Goal: Task Accomplishment & Management: Complete application form

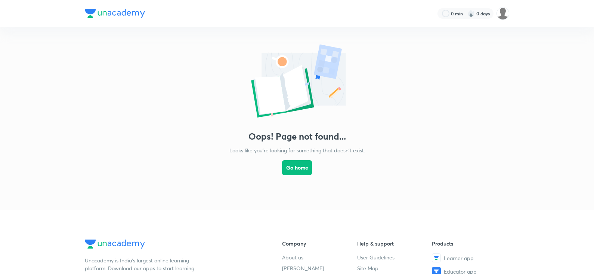
scroll to position [185, 0]
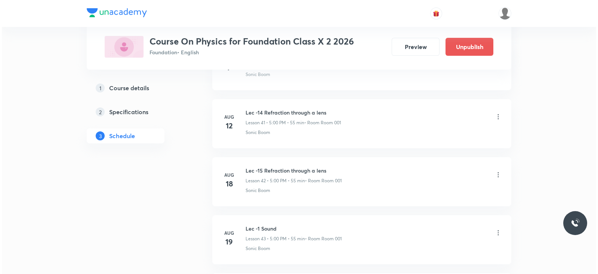
scroll to position [3099, 0]
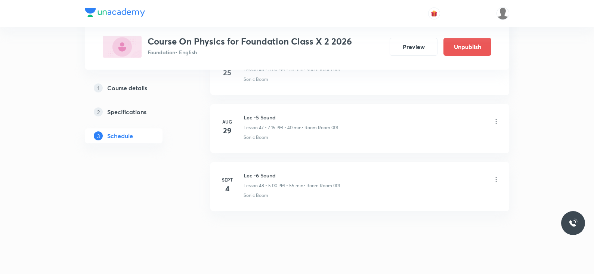
click at [493, 176] on icon at bounding box center [496, 179] width 7 height 7
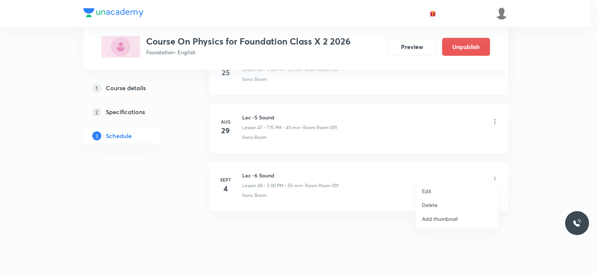
click at [424, 190] on p "Edit" at bounding box center [426, 191] width 9 height 8
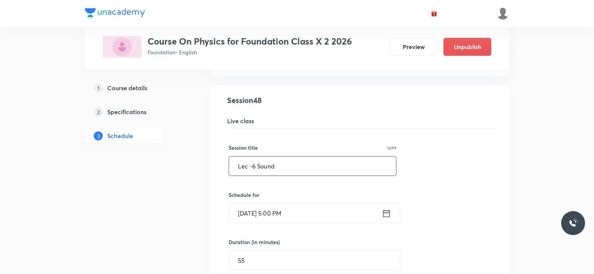
scroll to position [2790, 0]
drag, startPoint x: 297, startPoint y: 160, endPoint x: 252, endPoint y: 160, distance: 44.9
click at [252, 160] on input "Lec -6 Sound" at bounding box center [312, 166] width 167 height 19
paste input "Magnetic Effects of Electric Current"
click at [252, 160] on input "Lec -Magnetic Effects of Electric Current" at bounding box center [312, 166] width 167 height 19
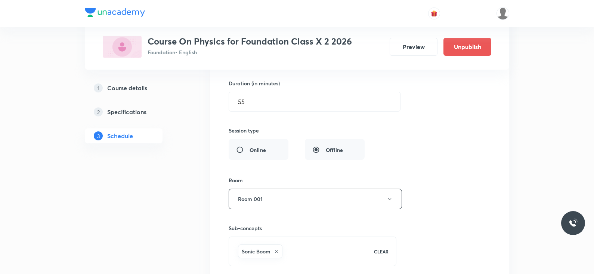
scroll to position [3043, 0]
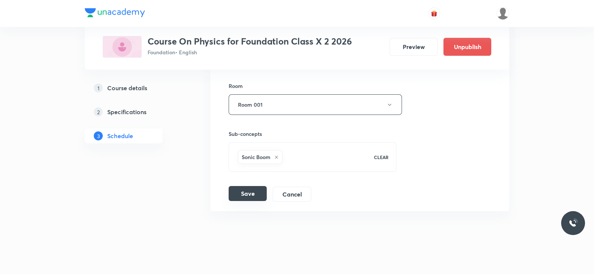
type input "Lec -1 Magnetic Effects of Electric Current"
click at [237, 186] on button "Save" at bounding box center [248, 193] width 38 height 15
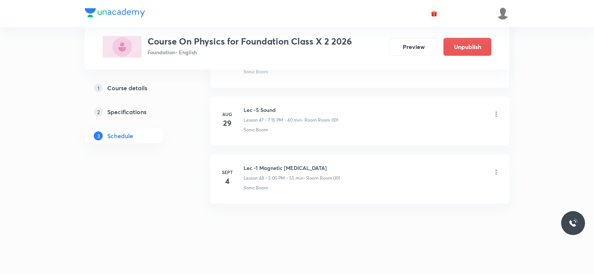
scroll to position [2757, 0]
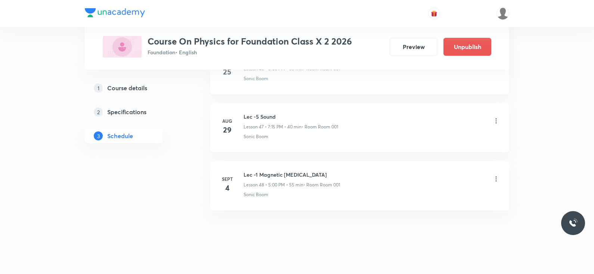
click at [497, 175] on icon at bounding box center [496, 178] width 7 height 7
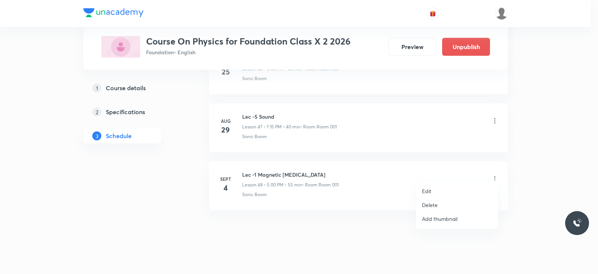
click at [431, 192] on p "Edit" at bounding box center [426, 191] width 9 height 8
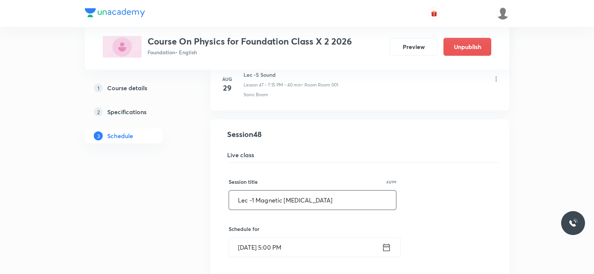
drag, startPoint x: 255, startPoint y: 193, endPoint x: 359, endPoint y: 195, distance: 104.7
click at [359, 195] on input "Lec -1 Magnetic Effects of Electric Current" at bounding box center [312, 199] width 167 height 19
paste input "Current Electricity"
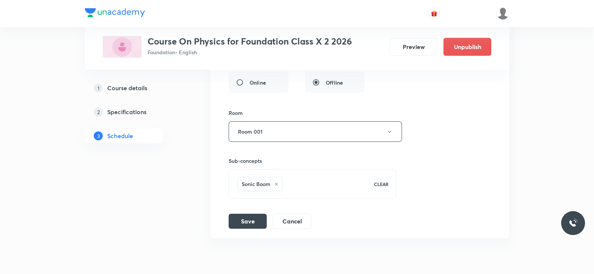
scroll to position [3018, 0]
type input "Lec -1 Current Electricity"
click at [243, 211] on button "Save" at bounding box center [248, 218] width 38 height 15
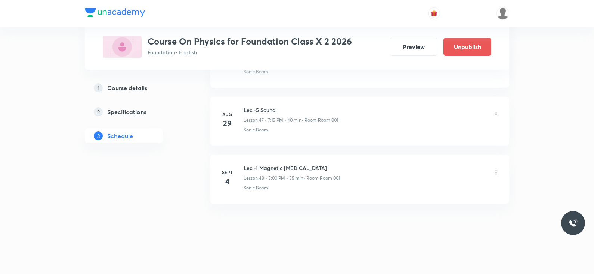
scroll to position [2757, 0]
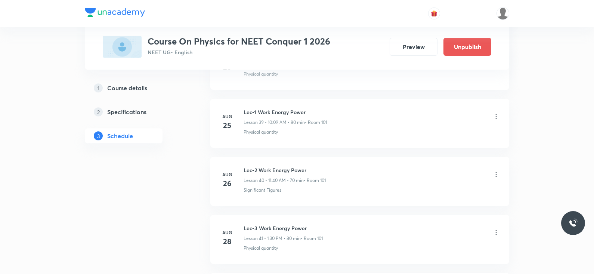
scroll to position [2641, 0]
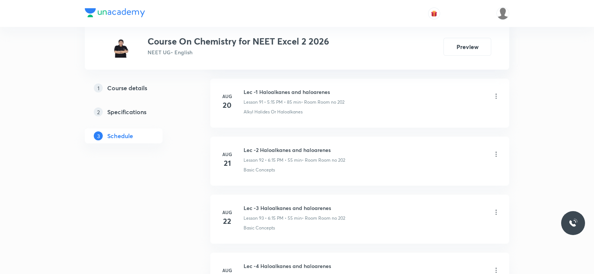
scroll to position [6163, 0]
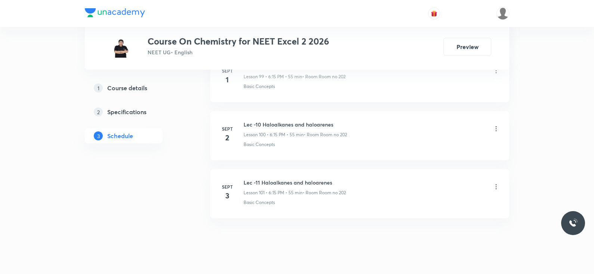
click at [298, 178] on h6 "Lec -11 Haloalkanes and haloarenes" at bounding box center [295, 182] width 102 height 8
copy h6 "Lec -11 Haloalkanes and haloarenes"
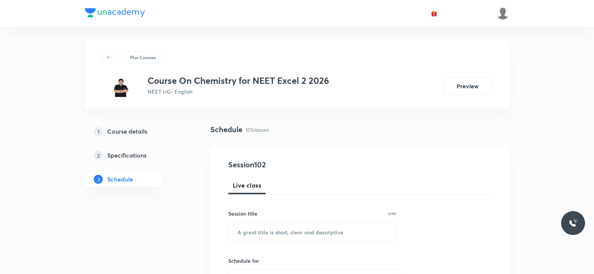
scroll to position [0, 0]
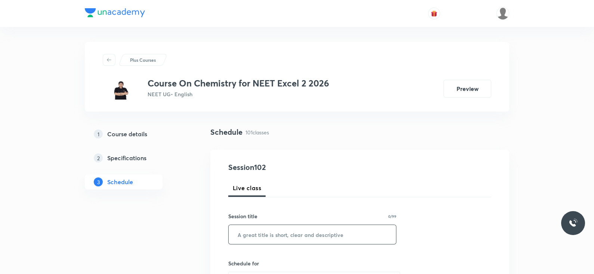
click at [269, 234] on input "text" at bounding box center [312, 234] width 167 height 19
paste input "Lec -11 Haloalkanes and haloarenes"
click at [255, 234] on input "Lec -11 Haloalkanes and haloarenes" at bounding box center [312, 234] width 167 height 19
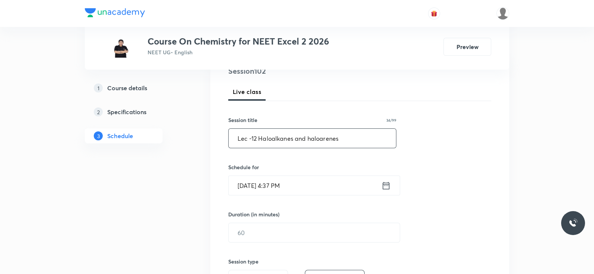
scroll to position [97, 0]
type input "Lec -12 Haloalkanes and haloarenes"
click at [386, 187] on icon at bounding box center [386, 184] width 7 height 7
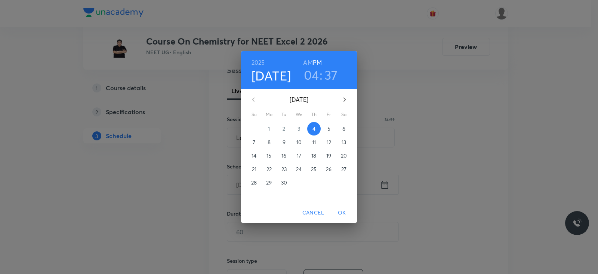
click at [310, 80] on h3 "04" at bounding box center [311, 75] width 15 height 16
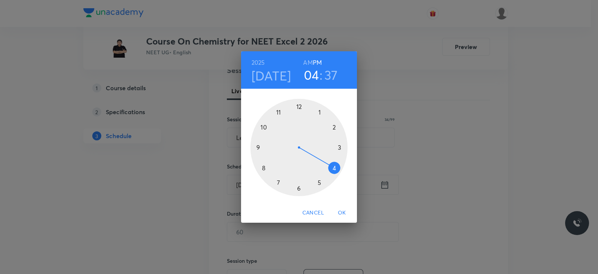
click at [298, 188] on div at bounding box center [298, 147] width 97 height 97
click at [338, 147] on div at bounding box center [298, 147] width 97 height 97
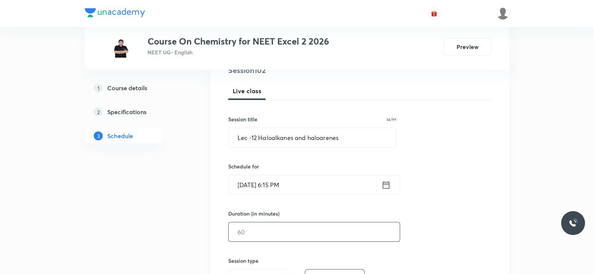
scroll to position [120, 0]
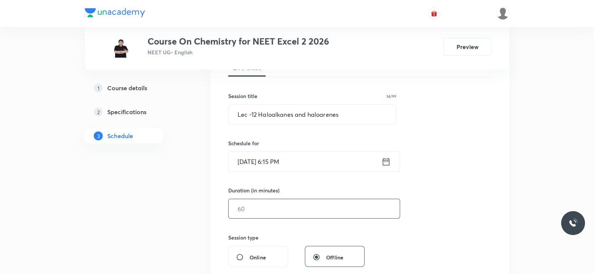
click at [290, 211] on input "text" at bounding box center [314, 208] width 171 height 19
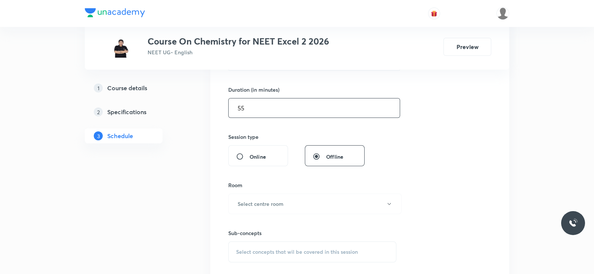
scroll to position [221, 0]
type input "55"
click at [288, 203] on button "Select centre room" at bounding box center [314, 203] width 173 height 21
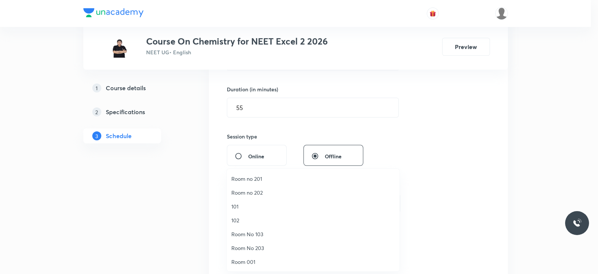
click at [270, 199] on li "101" at bounding box center [313, 206] width 173 height 14
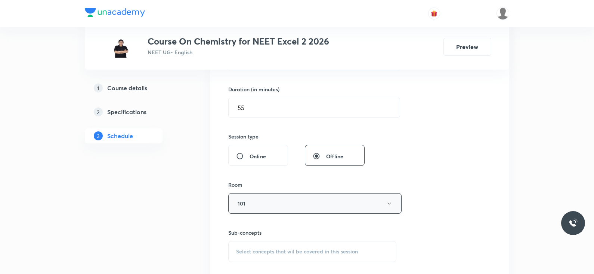
click at [314, 193] on button "101" at bounding box center [314, 203] width 173 height 21
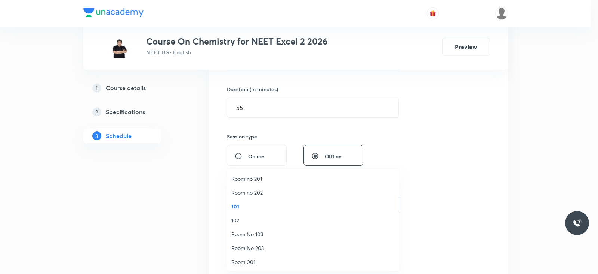
click at [272, 187] on li "Room no 202" at bounding box center [313, 192] width 173 height 14
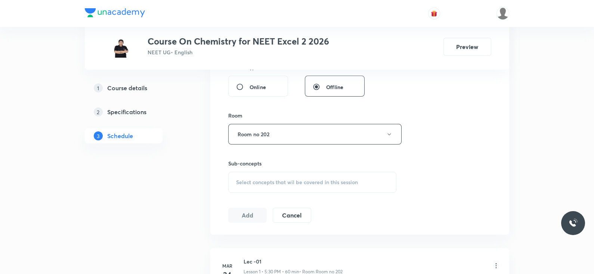
scroll to position [335, 0]
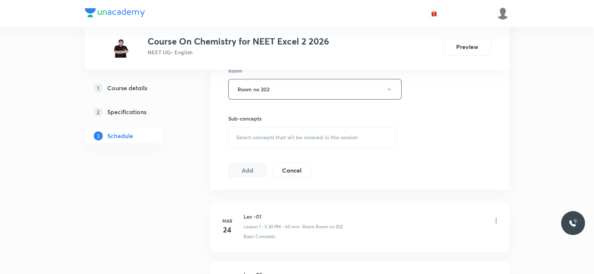
click at [296, 136] on span "Select concepts that wil be covered in this session" at bounding box center [297, 137] width 122 height 6
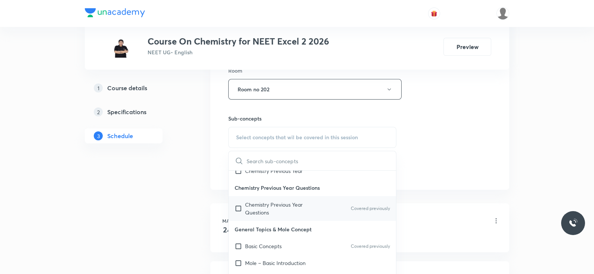
scroll to position [55, 0]
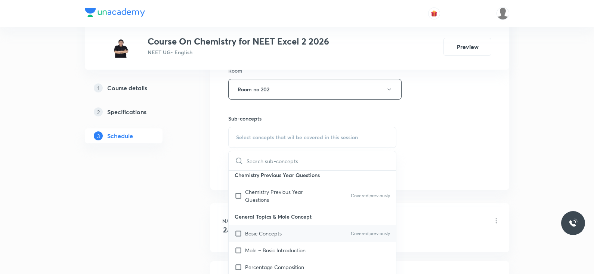
click at [273, 231] on p "Basic Concepts" at bounding box center [263, 233] width 37 height 8
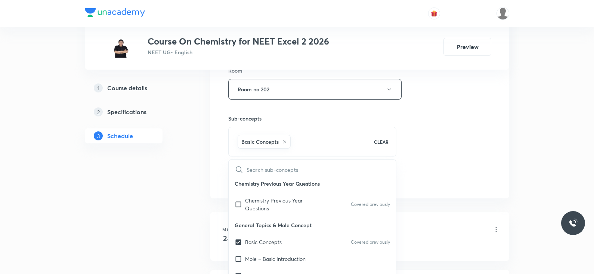
click at [416, 165] on div "Session 102 Live class Session title 34/99 Lec -12 Haloalkanes and haloarenes ​…" at bounding box center [359, 7] width 263 height 360
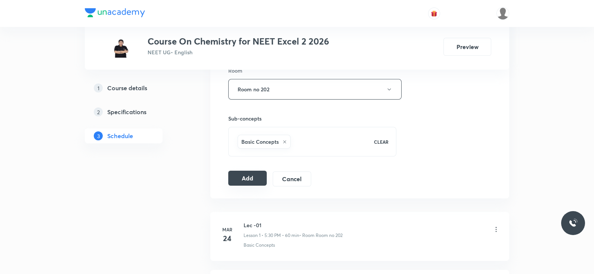
click at [239, 177] on button "Add" at bounding box center [247, 177] width 39 height 15
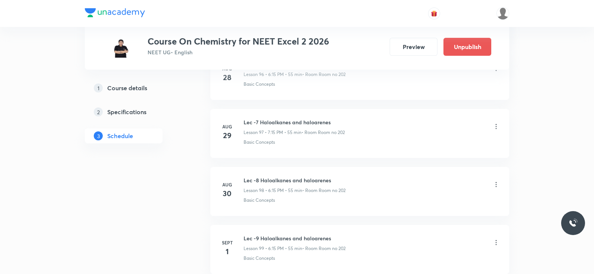
scroll to position [5878, 0]
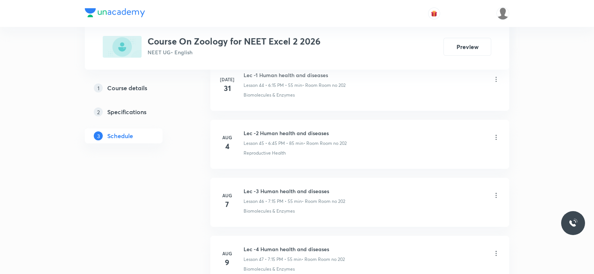
scroll to position [3447, 0]
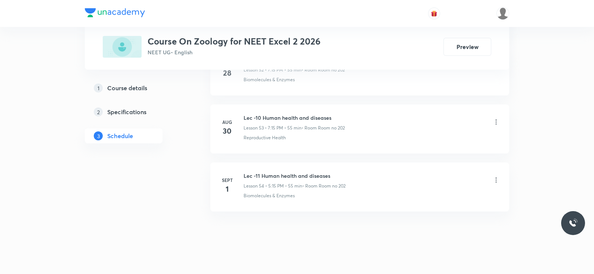
click at [264, 172] on h6 "Lec -11 Human health and diseases" at bounding box center [295, 176] width 102 height 8
copy h6 "Lec -11 Human health and diseases"
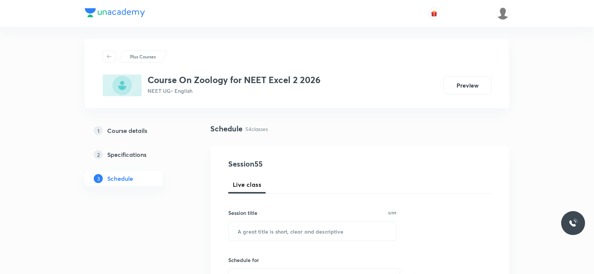
scroll to position [0, 0]
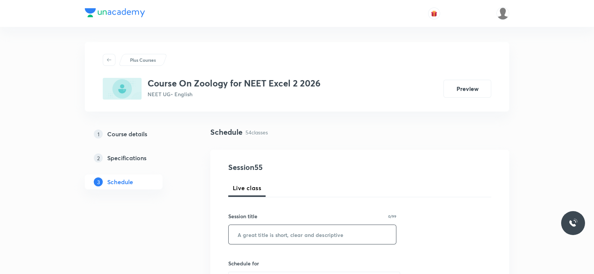
click at [257, 236] on input "text" at bounding box center [312, 234] width 167 height 19
paste input "Lec -11 Human health and diseases"
click at [255, 235] on input "Lec -11 Human health and diseases" at bounding box center [312, 234] width 167 height 19
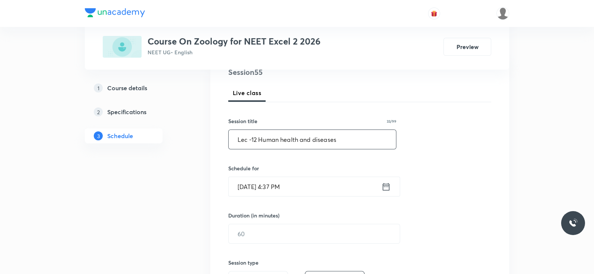
scroll to position [97, 0]
type input "Lec -12 Human health and diseases"
click at [388, 182] on icon at bounding box center [386, 183] width 7 height 7
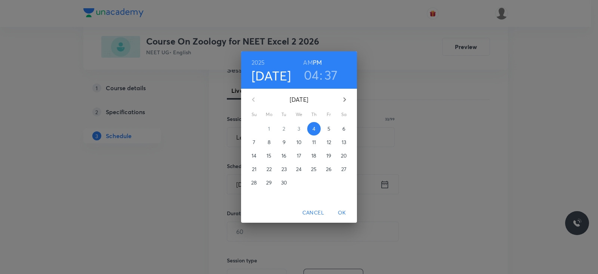
click at [313, 82] on h3 "04" at bounding box center [311, 75] width 15 height 16
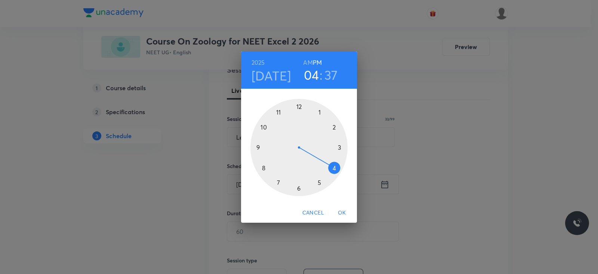
click at [280, 180] on div at bounding box center [298, 147] width 97 height 97
click at [338, 146] on div at bounding box center [298, 147] width 97 height 97
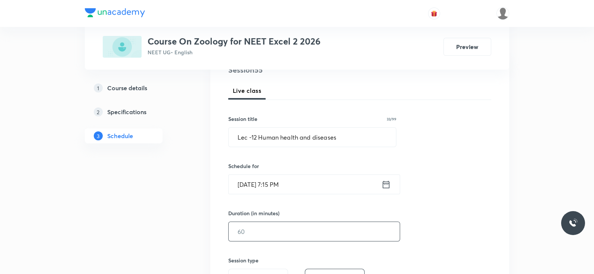
click at [256, 236] on input "text" at bounding box center [314, 231] width 171 height 19
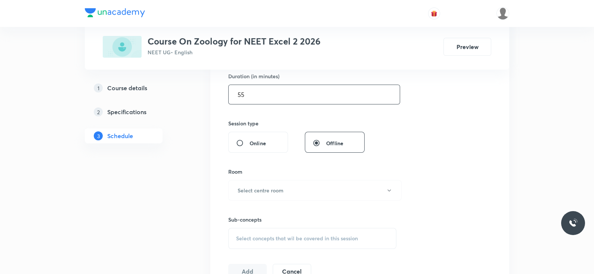
scroll to position [245, 0]
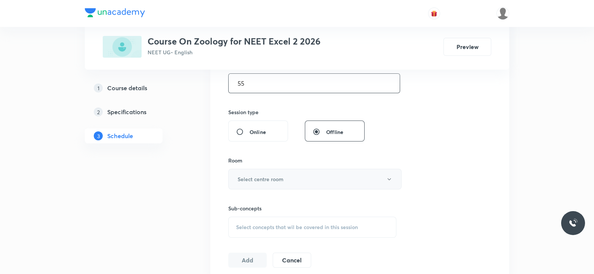
type input "55"
click at [283, 176] on h6 "Select centre room" at bounding box center [261, 179] width 46 height 8
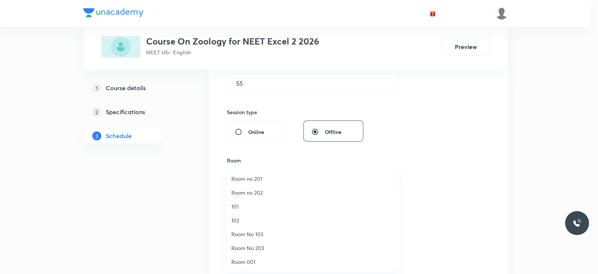
click at [256, 191] on span "Room no 202" at bounding box center [313, 192] width 164 height 8
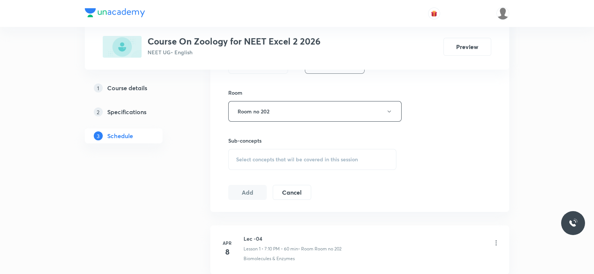
scroll to position [314, 0]
click at [323, 158] on span "Select concepts that wil be covered in this session" at bounding box center [297, 158] width 122 height 6
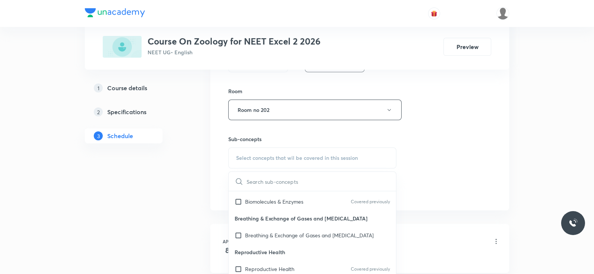
scroll to position [17, 0]
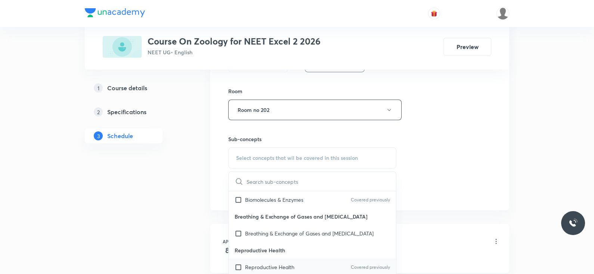
click at [278, 258] on div "Reproductive Health Covered previously" at bounding box center [312, 266] width 167 height 17
checkbox input "true"
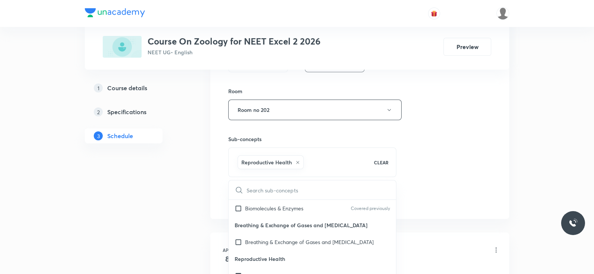
click at [424, 182] on div "Session 55 Live class Session title 33/99 Lec -12 Human health and diseases ​ S…" at bounding box center [359, 27] width 263 height 360
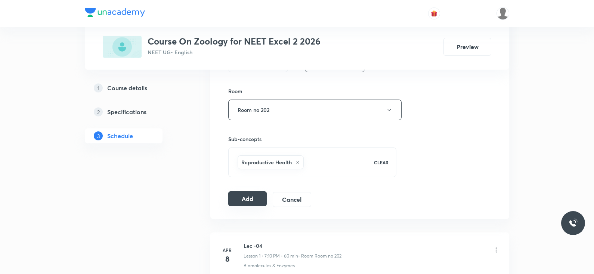
click at [252, 197] on button "Add" at bounding box center [247, 198] width 39 height 15
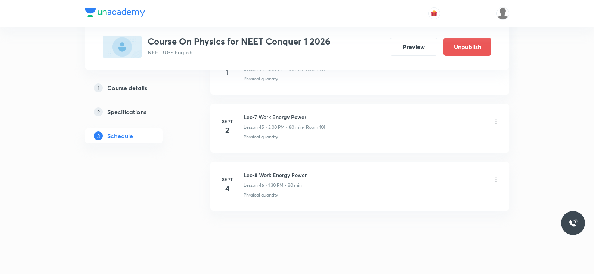
click at [497, 171] on div "Lec-8 Work Energy Power Lesson 46 • 1:30 PM • 80 min" at bounding box center [372, 180] width 256 height 18
click at [497, 175] on icon at bounding box center [496, 178] width 7 height 7
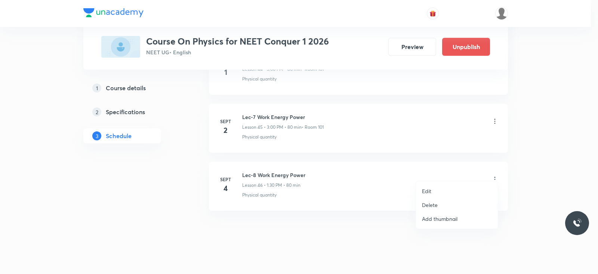
click at [427, 191] on p "Edit" at bounding box center [426, 191] width 9 height 8
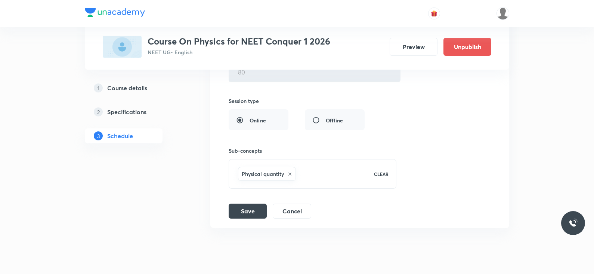
scroll to position [2862, 0]
click at [295, 206] on button "Cancel" at bounding box center [292, 210] width 39 height 15
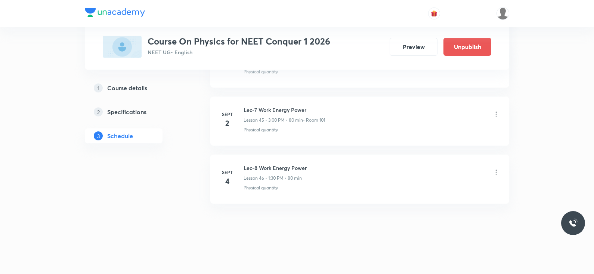
scroll to position [2641, 0]
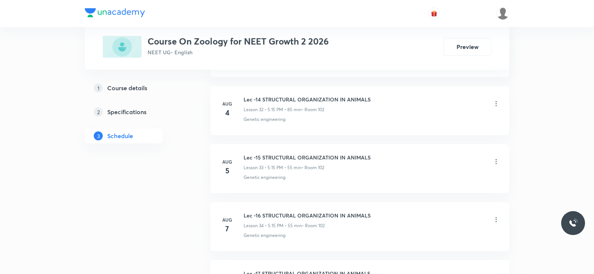
scroll to position [2753, 0]
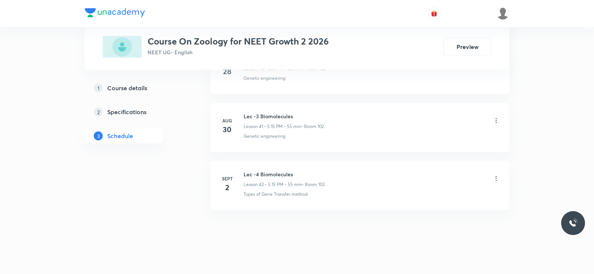
click at [276, 170] on h6 "Lec -4 Biomolecules" at bounding box center [284, 174] width 81 height 8
copy h6 "Lec -4 Biomolecules"
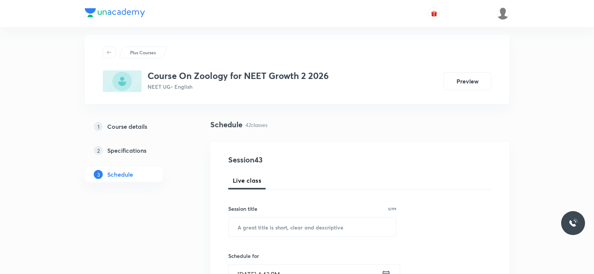
scroll to position [0, 0]
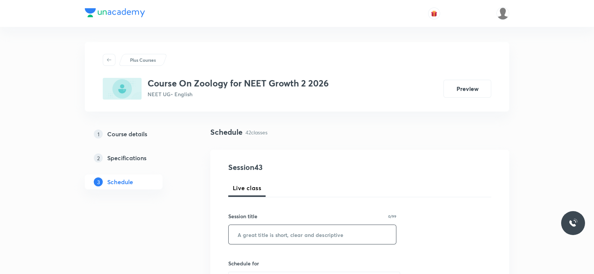
click at [275, 235] on input "text" at bounding box center [312, 234] width 167 height 19
paste input "Lec -4 Biomolecules"
click at [255, 234] on input "Lec -4 Biomolecules" at bounding box center [312, 234] width 167 height 19
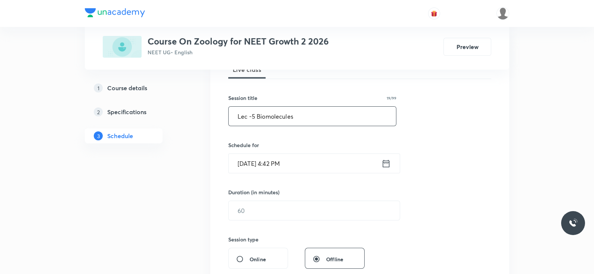
scroll to position [119, 0]
type input "Lec -5 Biomolecules"
click at [387, 161] on icon at bounding box center [386, 162] width 7 height 7
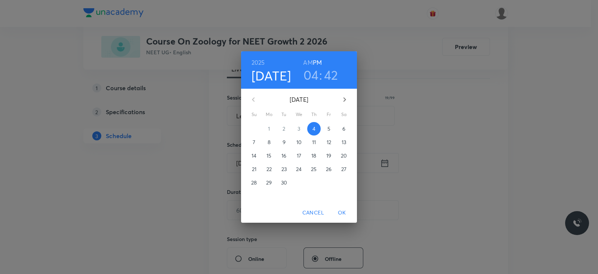
click at [313, 75] on h3 "04" at bounding box center [311, 75] width 15 height 16
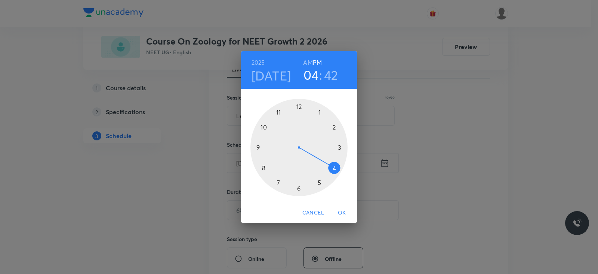
click at [299, 189] on div at bounding box center [298, 147] width 97 height 97
click at [339, 148] on div at bounding box center [298, 147] width 97 height 97
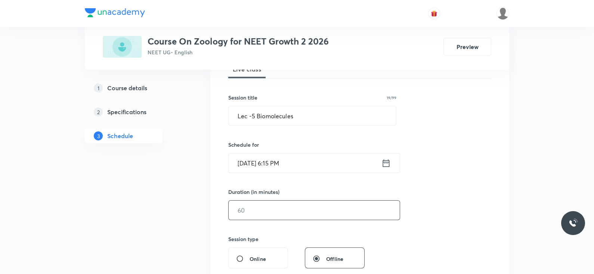
click at [297, 209] on input "text" at bounding box center [314, 209] width 171 height 19
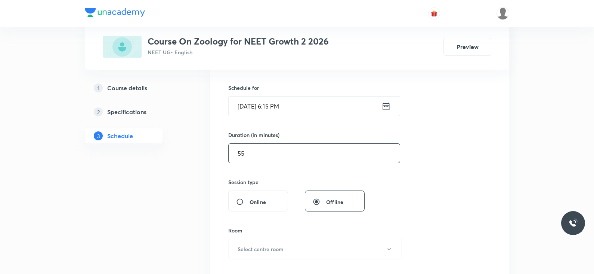
scroll to position [219, 0]
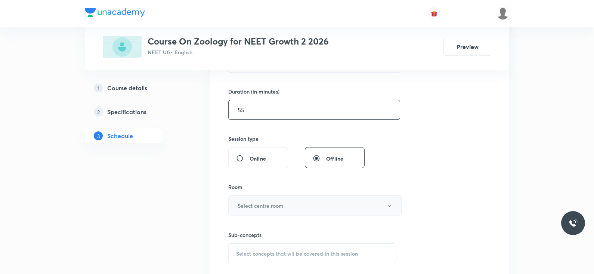
type input "55"
click at [283, 202] on h6 "Select centre room" at bounding box center [261, 205] width 46 height 8
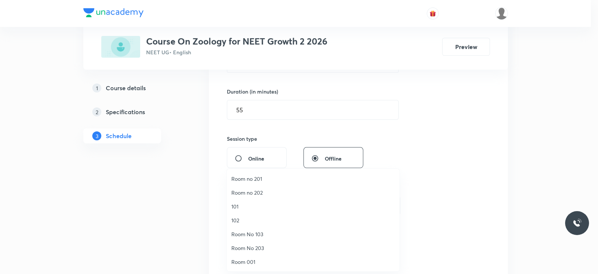
click at [244, 219] on span "102" at bounding box center [313, 220] width 164 height 8
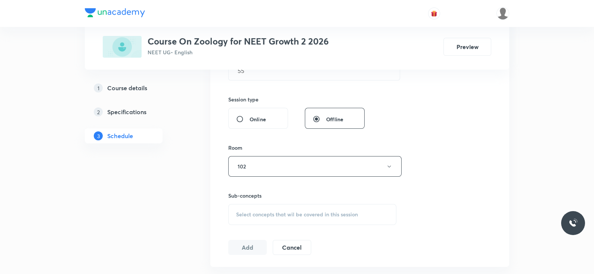
scroll to position [262, 0]
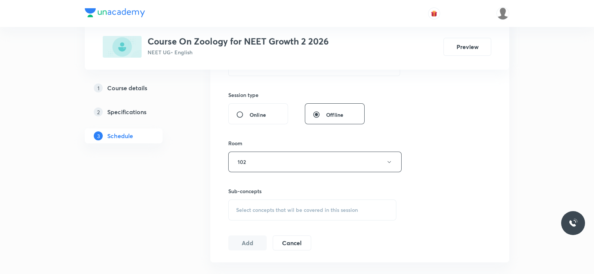
click at [312, 203] on div "Select concepts that wil be covered in this session" at bounding box center [312, 209] width 168 height 21
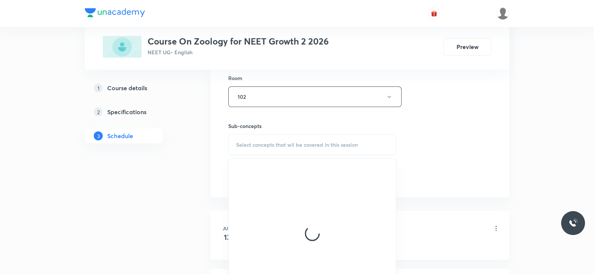
scroll to position [331, 0]
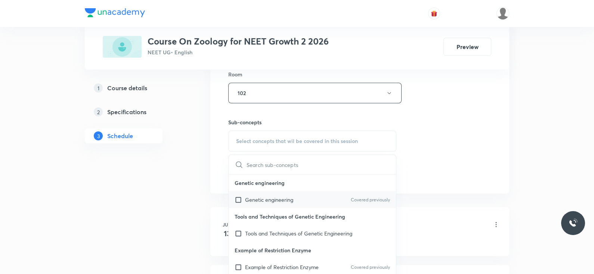
click at [293, 193] on div "Genetic engineering Covered previously" at bounding box center [312, 199] width 167 height 17
checkbox input "true"
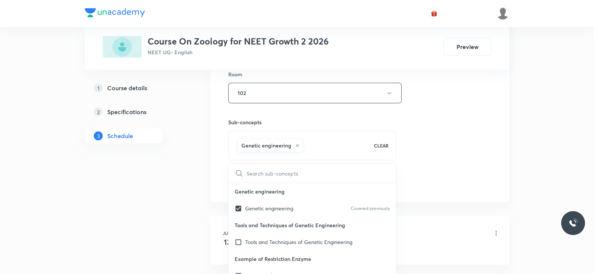
click at [412, 150] on div "Session 43 Live class Session title 19/99 Lec -5 Biomolecules ​ Schedule for Se…" at bounding box center [359, 10] width 263 height 360
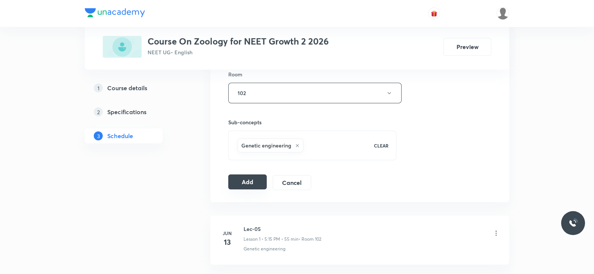
click at [257, 178] on button "Add" at bounding box center [247, 181] width 39 height 15
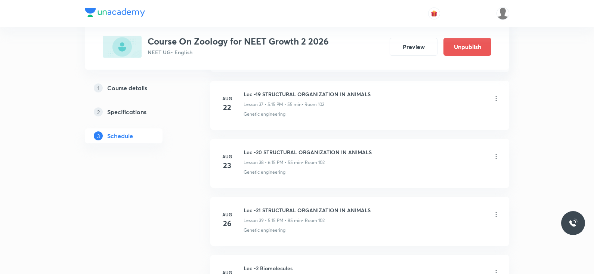
scroll to position [2468, 0]
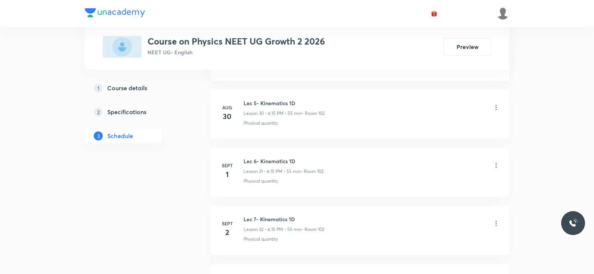
scroll to position [2233, 0]
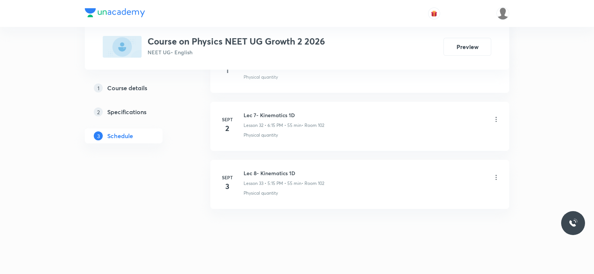
click at [275, 169] on h6 "Lec 8- Kinematics 1D" at bounding box center [284, 173] width 81 height 8
copy h6 "Lec 8- Kinematics 1D"
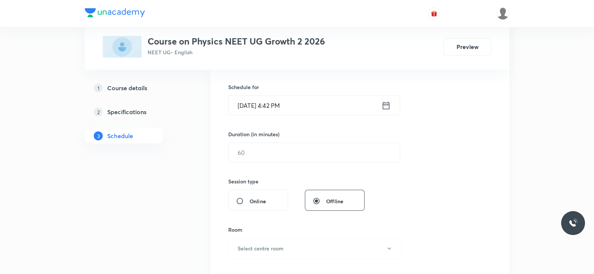
scroll to position [0, 0]
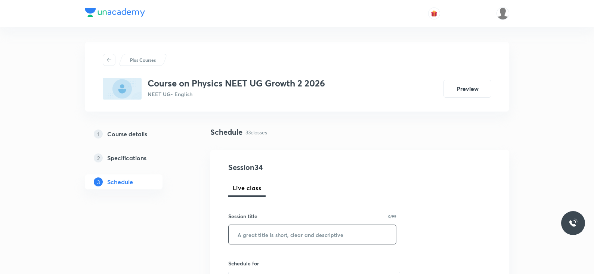
click at [262, 236] on input "text" at bounding box center [312, 234] width 167 height 19
paste input "Lec 8- Kinematics 1D"
click at [252, 233] on input "Lec 8- Kinematics 1D" at bounding box center [312, 234] width 167 height 19
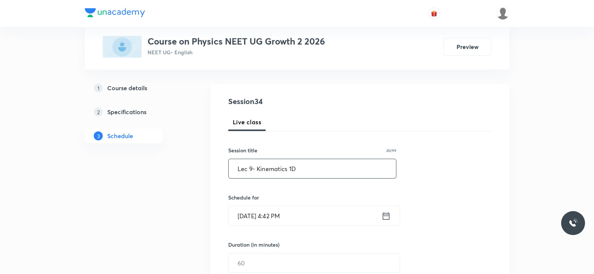
scroll to position [66, 0]
type input "Lec 9- Kinematics 1D"
click at [382, 215] on icon at bounding box center [386, 215] width 9 height 10
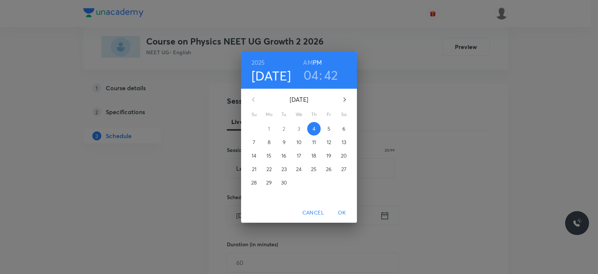
click at [312, 72] on h3 "04" at bounding box center [311, 75] width 15 height 16
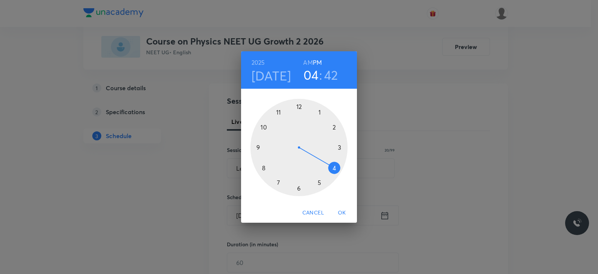
click at [277, 182] on div at bounding box center [298, 147] width 97 height 97
click at [337, 147] on div at bounding box center [298, 147] width 97 height 97
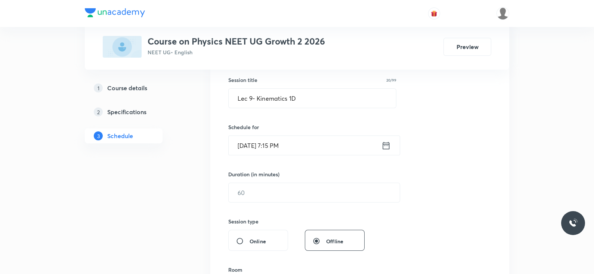
scroll to position [137, 0]
click at [277, 192] on input "text" at bounding box center [314, 191] width 171 height 19
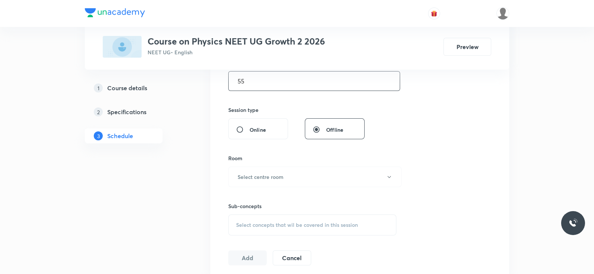
scroll to position [248, 0]
type input "55"
click at [281, 176] on h6 "Select centre room" at bounding box center [261, 176] width 46 height 8
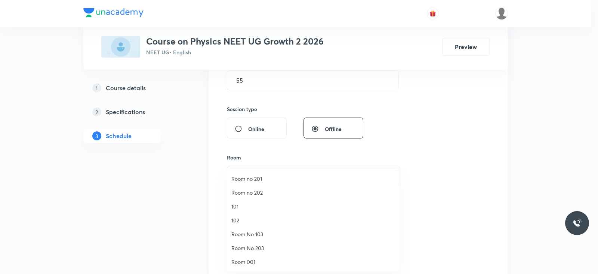
click at [237, 218] on span "102" at bounding box center [313, 220] width 164 height 8
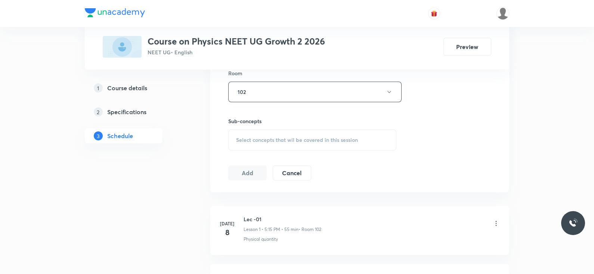
scroll to position [332, 0]
click at [270, 145] on div "Select concepts that wil be covered in this session" at bounding box center [312, 139] width 168 height 21
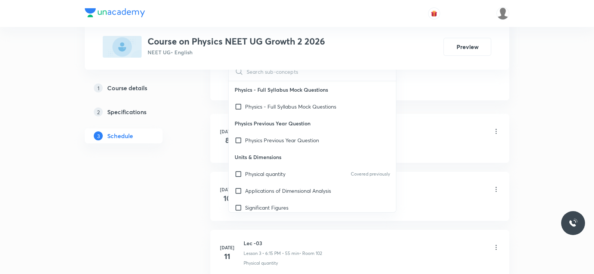
scroll to position [426, 0]
click at [268, 173] on p "Physical quantity" at bounding box center [265, 172] width 40 height 8
checkbox input "true"
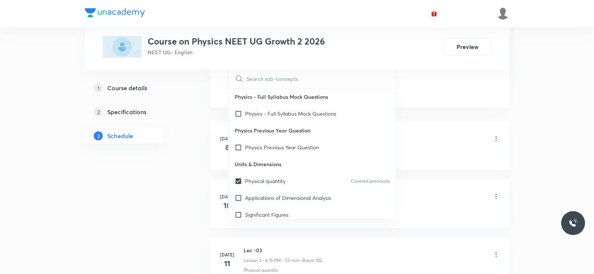
click at [396, 96] on div "​ Physics - Full Syllabus Mock Questions Physics - Full Syllabus Mock Questions…" at bounding box center [312, 143] width 168 height 151
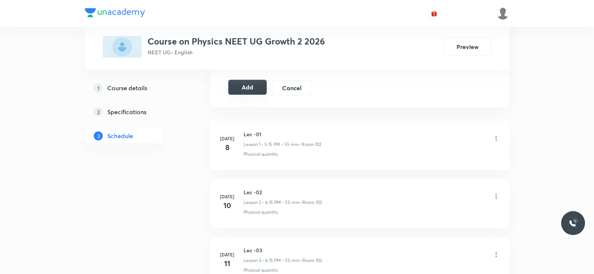
click at [234, 87] on button "Add" at bounding box center [247, 87] width 39 height 15
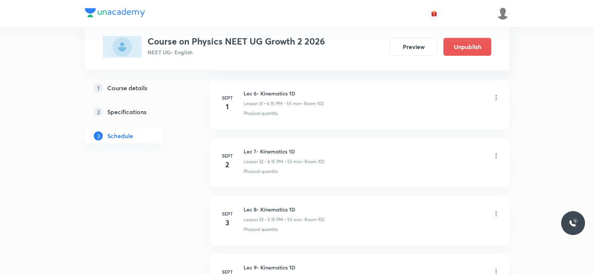
scroll to position [1948, 0]
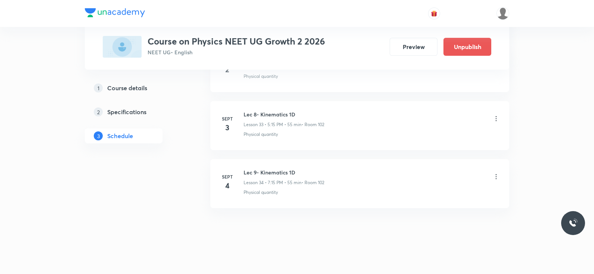
click at [263, 82] on li "Sept 2 Lec 7- Kinematics 1D Lesson 32 • 6:15 PM • 55 min • Room 102 Physical qu…" at bounding box center [359, 67] width 299 height 49
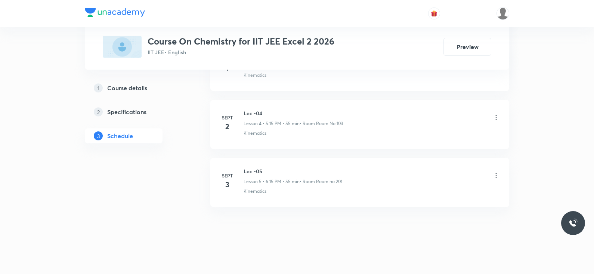
scroll to position [614, 0]
click at [263, 166] on h6 "Lec -05" at bounding box center [293, 169] width 99 height 8
copy h6 "Lec -05"
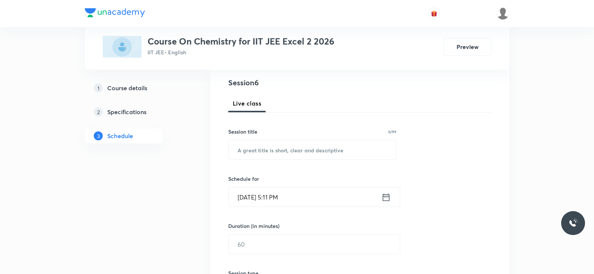
scroll to position [0, 0]
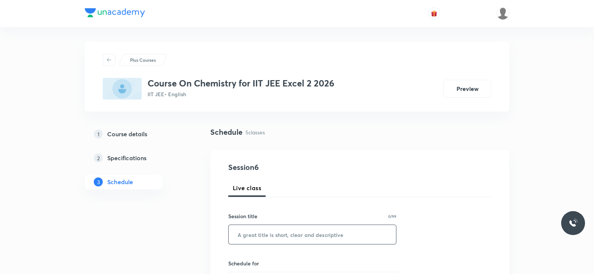
click at [266, 227] on input "text" at bounding box center [312, 234] width 167 height 19
paste input "Lec -05"
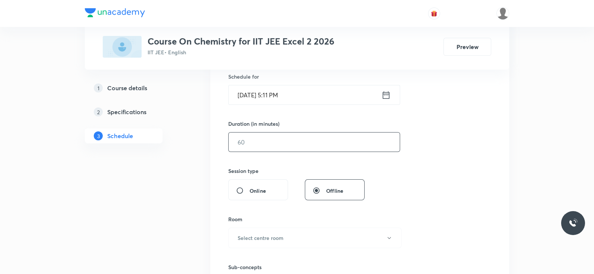
scroll to position [187, 0]
type input "Lec -06"
click at [387, 96] on icon at bounding box center [386, 95] width 9 height 10
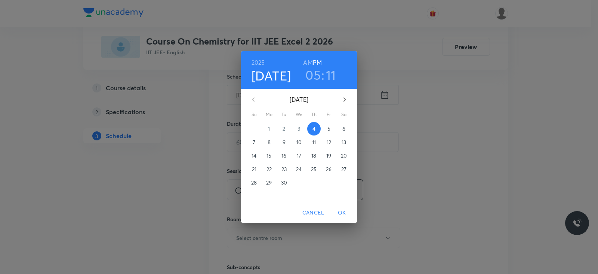
click at [314, 74] on h3 "05" at bounding box center [312, 75] width 15 height 16
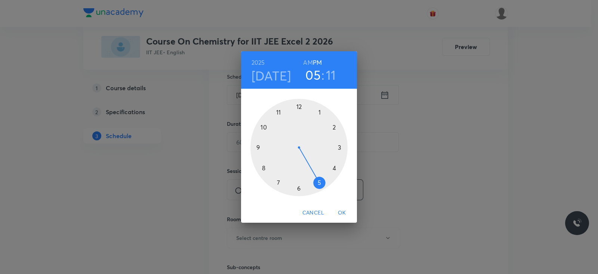
click at [278, 182] on div at bounding box center [298, 147] width 97 height 97
click at [339, 147] on div at bounding box center [298, 147] width 97 height 97
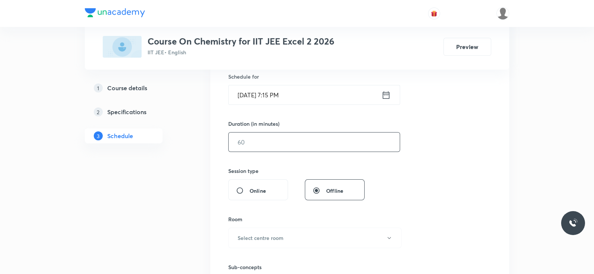
click at [257, 143] on input "text" at bounding box center [314, 141] width 171 height 19
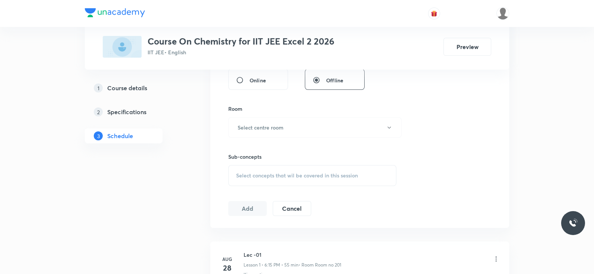
scroll to position [299, 0]
type input "55"
click at [267, 123] on h6 "Select centre room" at bounding box center [261, 125] width 46 height 8
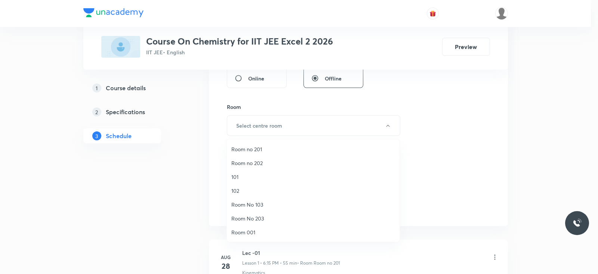
click at [254, 150] on span "Room no 201" at bounding box center [313, 149] width 164 height 8
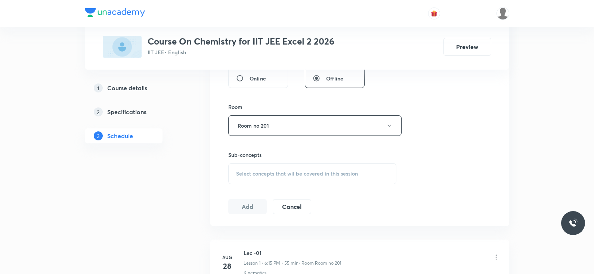
scroll to position [317, 0]
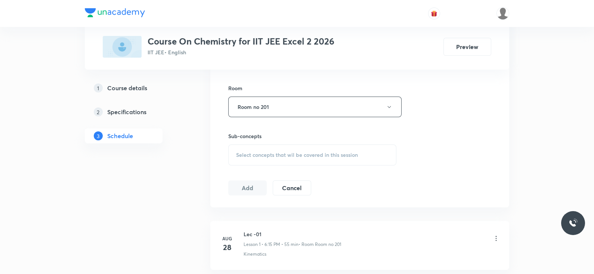
click at [321, 156] on span "Select concepts that wil be covered in this session" at bounding box center [297, 155] width 122 height 6
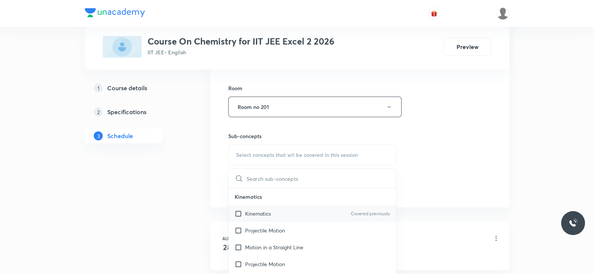
click at [287, 206] on div "Kinematics Covered previously" at bounding box center [312, 213] width 167 height 17
checkbox input "true"
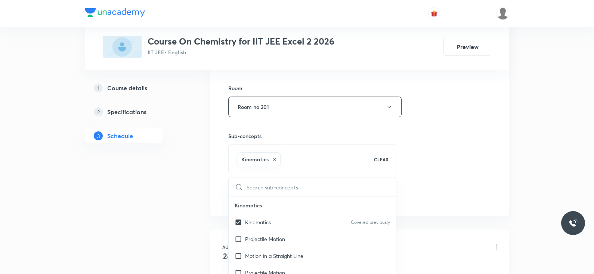
click at [450, 147] on div "Session 6 Live class Session title 7/99 Lec -06 ​ Schedule for Sept 4, 2025, 7:…" at bounding box center [359, 24] width 263 height 360
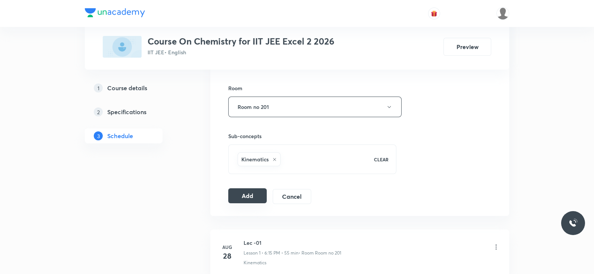
click at [249, 189] on button "Add" at bounding box center [247, 195] width 39 height 15
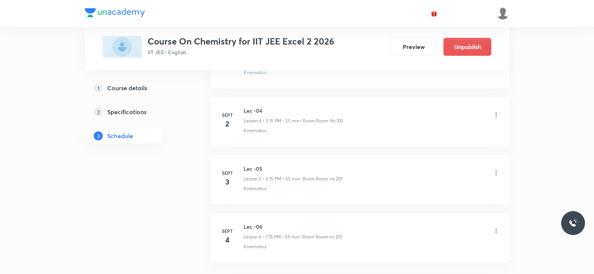
scroll to position [329, 0]
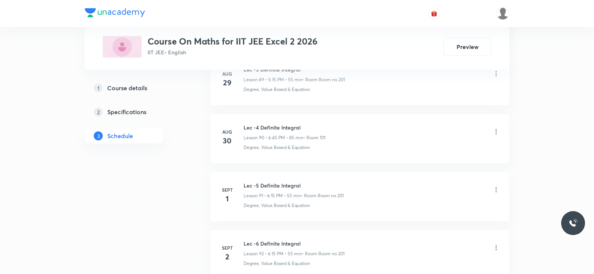
scroll to position [5701, 0]
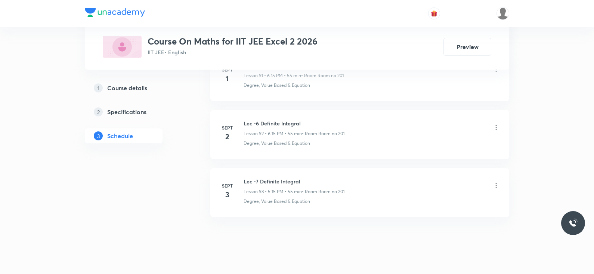
click at [275, 177] on h6 "Lec -7 Definite Integral" at bounding box center [294, 181] width 101 height 8
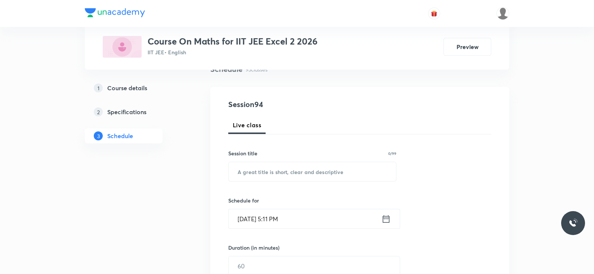
scroll to position [0, 0]
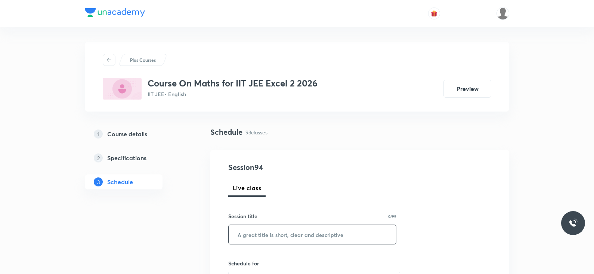
click at [265, 231] on input "text" at bounding box center [312, 234] width 167 height 19
paste input "Lec 1 - Differential Equation"
click at [251, 234] on input "Lec 1 - Differential Equation" at bounding box center [312, 234] width 167 height 19
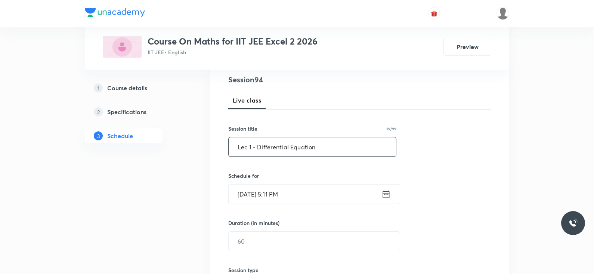
scroll to position [88, 0]
type input "Lec 1 - Differential Equation"
click at [387, 193] on icon at bounding box center [386, 193] width 9 height 10
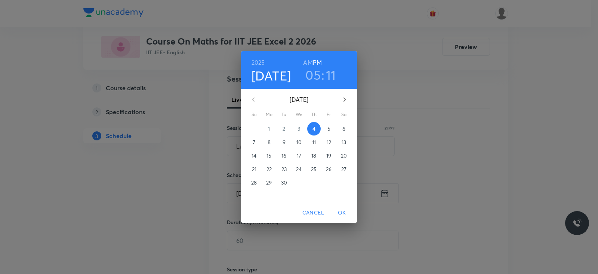
click at [314, 78] on h3 "05" at bounding box center [312, 75] width 15 height 16
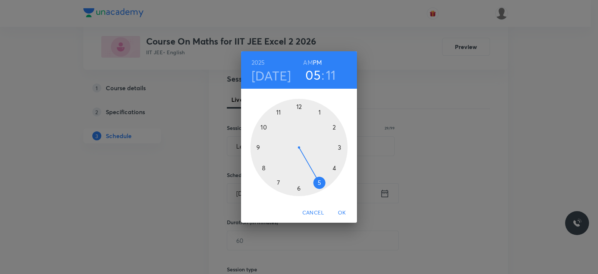
click at [299, 189] on div at bounding box center [298, 147] width 97 height 97
click at [341, 148] on div at bounding box center [298, 147] width 97 height 97
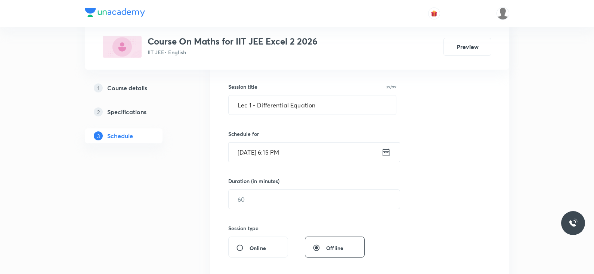
scroll to position [130, 0]
click at [293, 197] on input "text" at bounding box center [314, 197] width 171 height 19
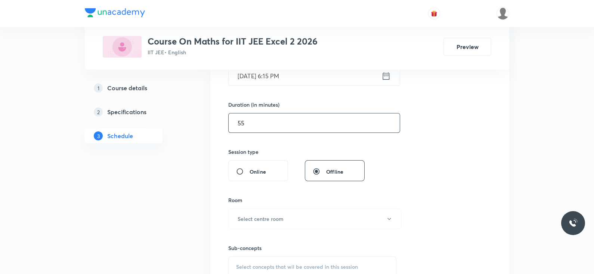
scroll to position [206, 0]
type input "55"
click at [272, 213] on button "Select centre room" at bounding box center [314, 218] width 173 height 21
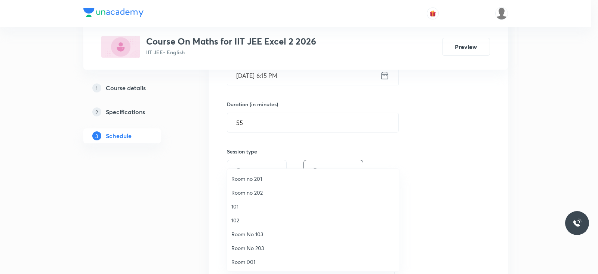
click at [250, 179] on span "Room no 201" at bounding box center [313, 179] width 164 height 8
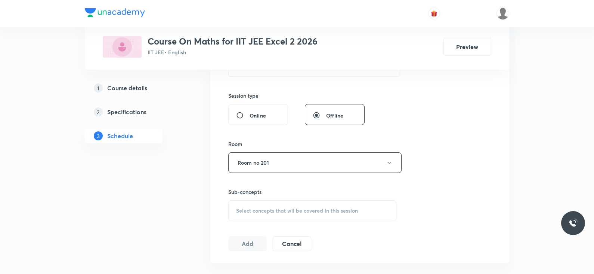
scroll to position [269, 0]
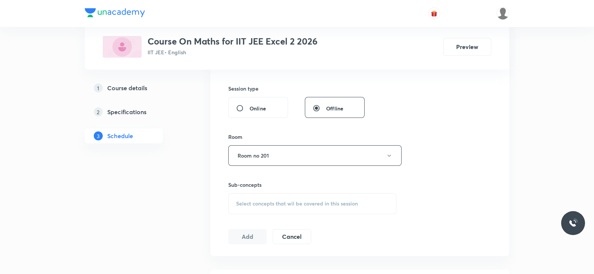
click at [288, 201] on span "Select concepts that wil be covered in this session" at bounding box center [297, 203] width 122 height 6
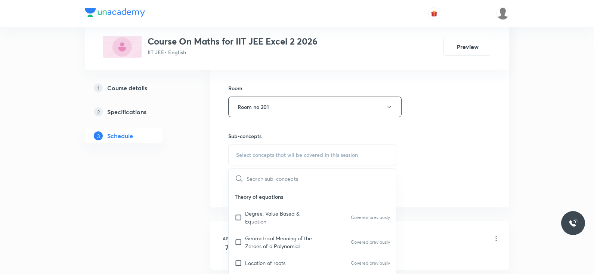
scroll to position [320, 0]
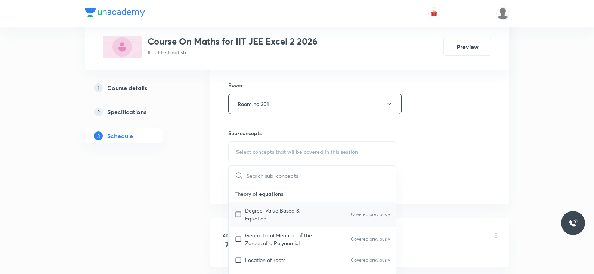
click at [278, 209] on p "Degree, Value Based & Equation" at bounding box center [283, 214] width 76 height 16
checkbox input "true"
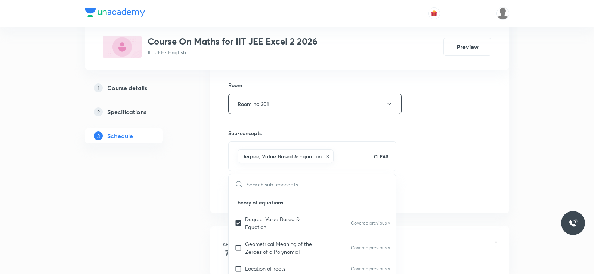
click at [430, 154] on div "Session 94 Live class Session title 29/99 Lec 1 - Differential Equation ​ Sched…" at bounding box center [359, 21] width 263 height 360
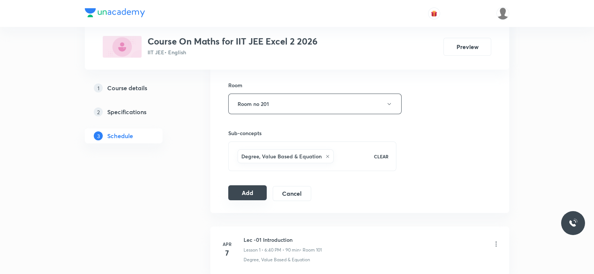
click at [250, 190] on button "Add" at bounding box center [247, 192] width 39 height 15
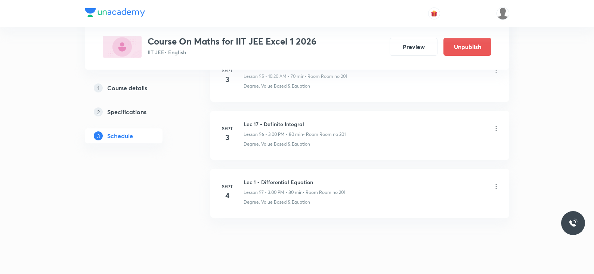
click at [289, 178] on h6 "Lec 1 - Differential Equation" at bounding box center [295, 182] width 102 height 8
copy h6 "Lec 1 - Differential Equation"
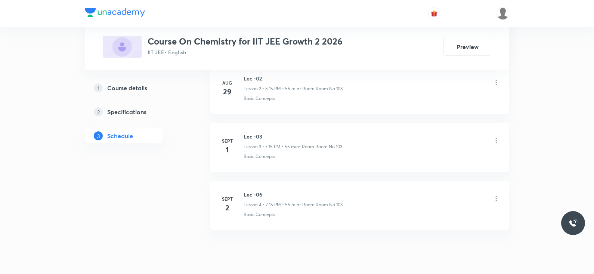
scroll to position [556, 0]
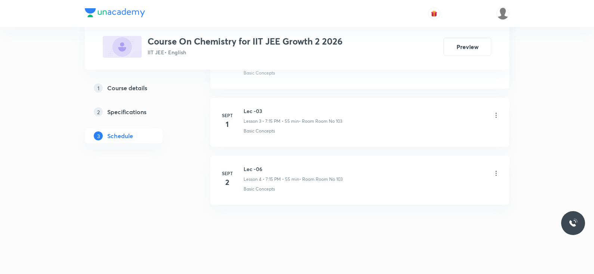
click at [257, 166] on h6 "Lec -06" at bounding box center [293, 169] width 99 height 8
copy h6 "Lec -06"
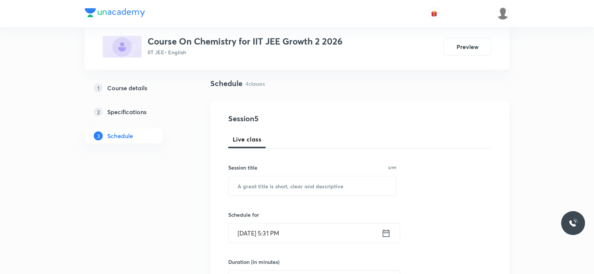
scroll to position [0, 0]
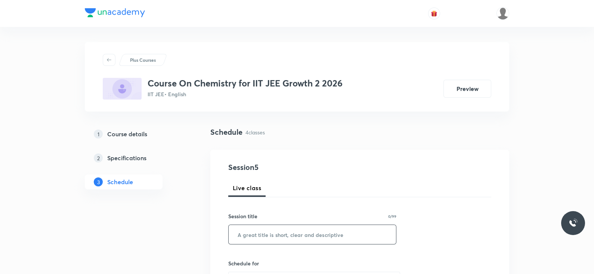
click at [255, 234] on input "text" at bounding box center [312, 234] width 167 height 19
paste input "Lec -06"
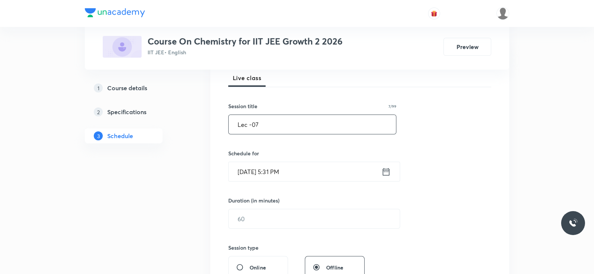
scroll to position [110, 0]
type input "Lec -07"
click at [387, 167] on icon at bounding box center [386, 171] width 9 height 10
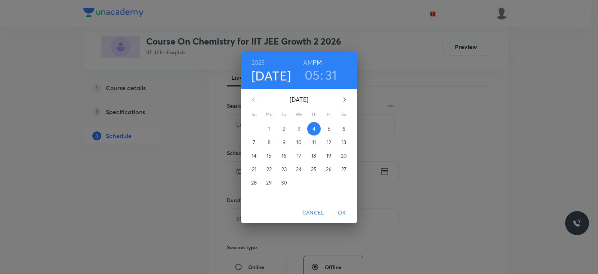
click at [312, 76] on h3 "05" at bounding box center [312, 75] width 15 height 16
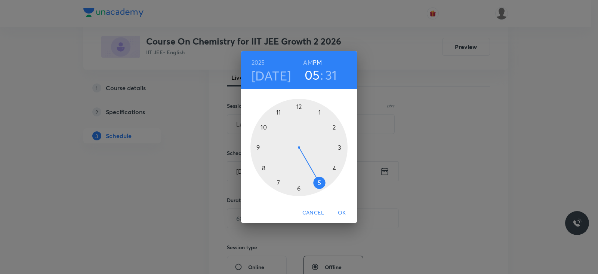
click at [299, 189] on div at bounding box center [298, 147] width 97 height 97
click at [339, 148] on div at bounding box center [298, 147] width 97 height 97
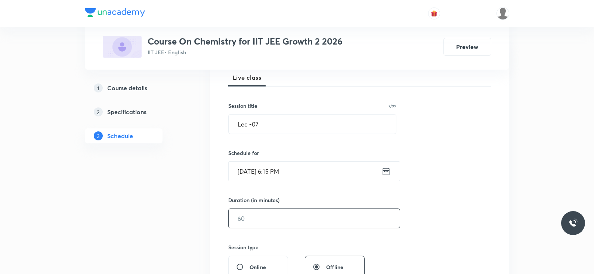
click at [262, 219] on input "text" at bounding box center [314, 218] width 171 height 19
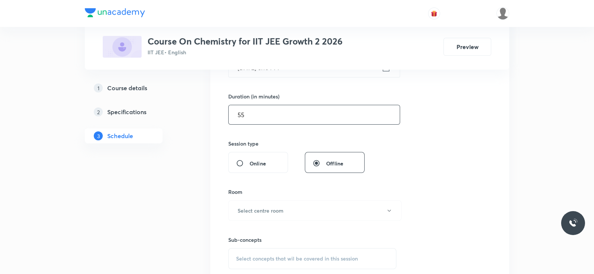
scroll to position [215, 0]
type input "55"
click at [273, 204] on button "Select centre room" at bounding box center [314, 209] width 173 height 21
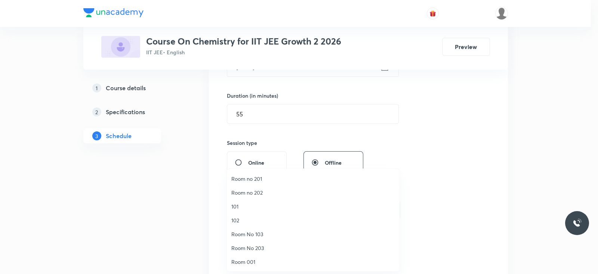
click at [246, 230] on span "Room No 103" at bounding box center [313, 234] width 164 height 8
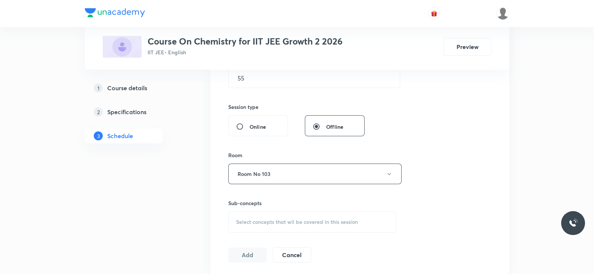
scroll to position [253, 0]
click at [286, 221] on span "Select concepts that wil be covered in this session" at bounding box center [297, 219] width 122 height 6
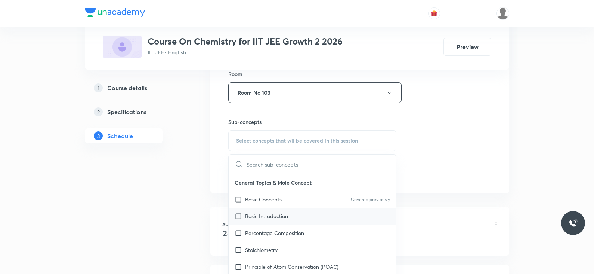
scroll to position [332, 0]
click at [288, 196] on div "Basic Concepts Covered previously" at bounding box center [312, 198] width 167 height 17
checkbox input "true"
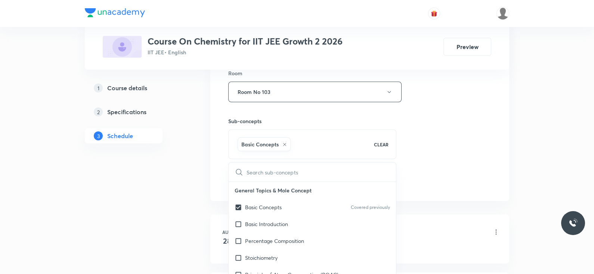
click at [409, 152] on div "Session 5 Live class Session title 7/99 Lec -07 ​ Schedule for Sept 4, 2025, 6:…" at bounding box center [359, 9] width 263 height 360
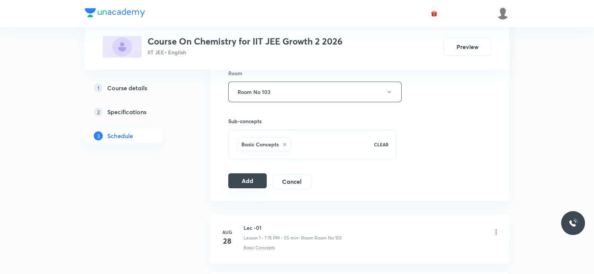
click at [251, 176] on button "Add" at bounding box center [247, 180] width 39 height 15
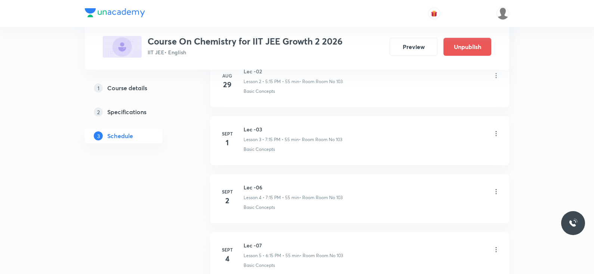
scroll to position [271, 0]
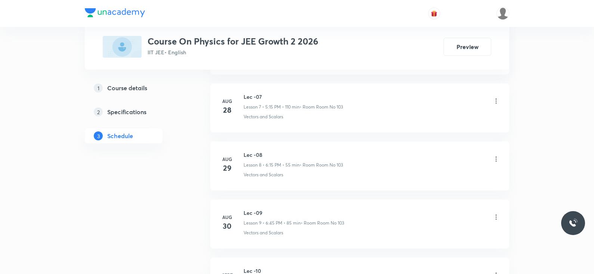
scroll to position [961, 0]
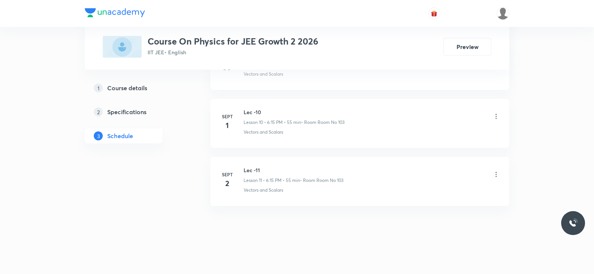
click at [253, 166] on h6 "Lec -11" at bounding box center [294, 170] width 100 height 8
copy h6 "Lec -11"
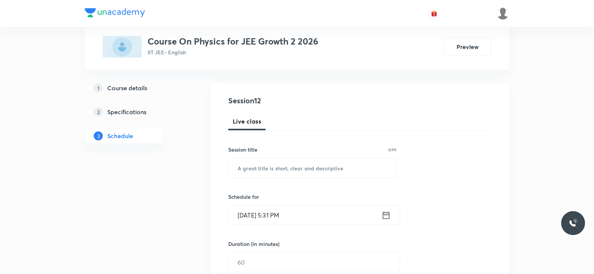
scroll to position [0, 0]
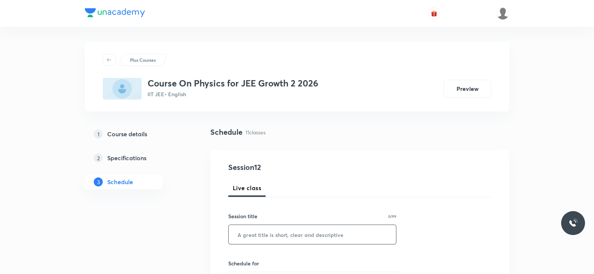
click at [254, 238] on input "text" at bounding box center [312, 234] width 167 height 19
paste input "Lec -11"
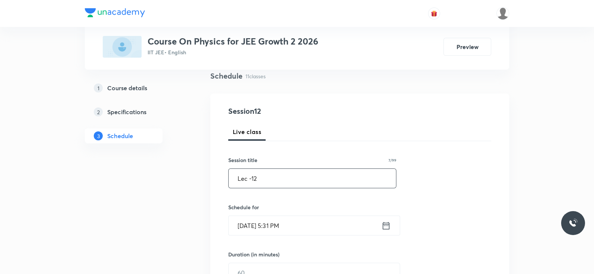
scroll to position [61, 0]
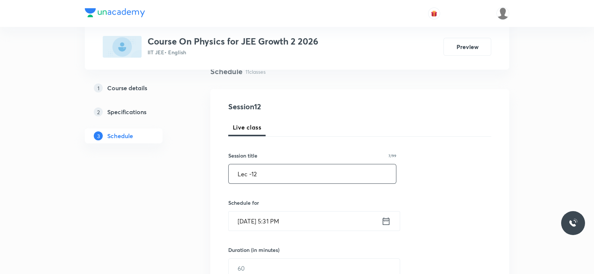
type input "Lec -12"
click at [388, 220] on icon at bounding box center [386, 221] width 9 height 10
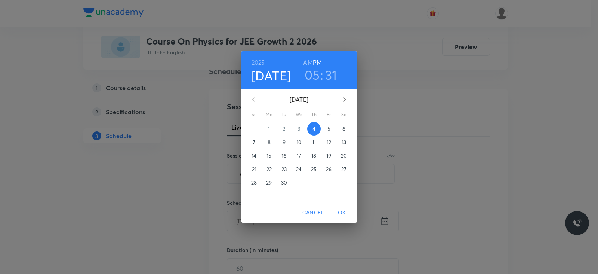
click at [315, 77] on h3 "05" at bounding box center [312, 75] width 15 height 16
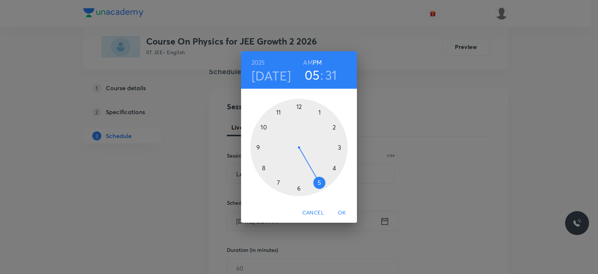
click at [278, 181] on div at bounding box center [298, 147] width 97 height 97
click at [340, 147] on div at bounding box center [298, 147] width 97 height 97
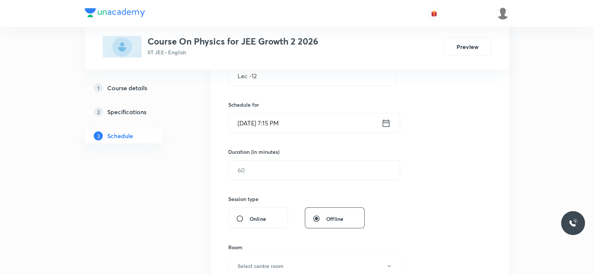
scroll to position [160, 0]
click at [265, 167] on input "text" at bounding box center [314, 168] width 171 height 19
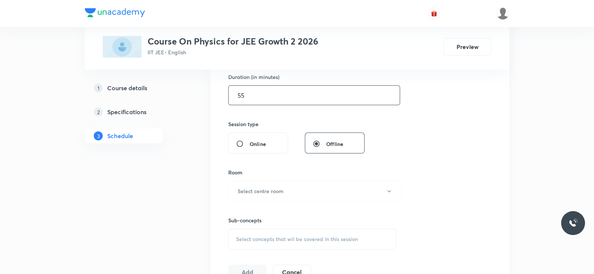
scroll to position [239, 0]
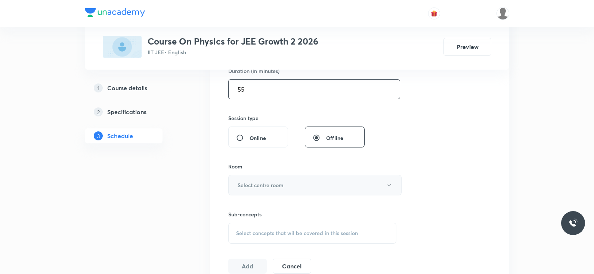
type input "55"
click at [263, 181] on h6 "Select centre room" at bounding box center [261, 185] width 46 height 8
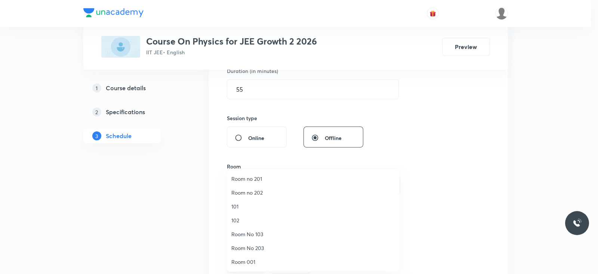
click at [243, 229] on li "Room No 103" at bounding box center [313, 234] width 173 height 14
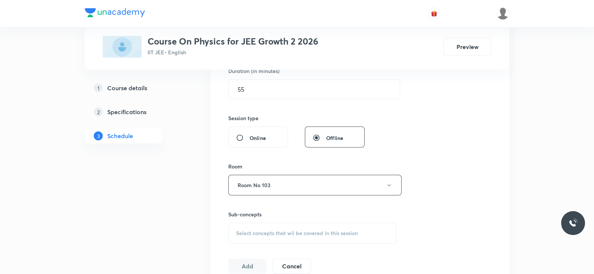
click at [297, 231] on span "Select concepts that wil be covered in this session" at bounding box center [297, 233] width 122 height 6
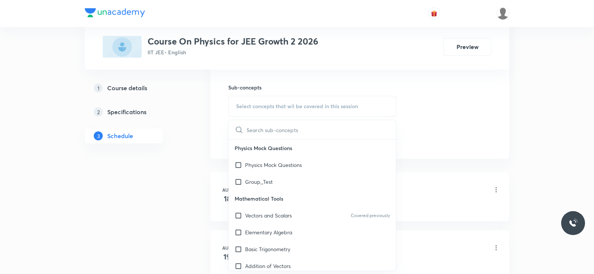
scroll to position [369, 0]
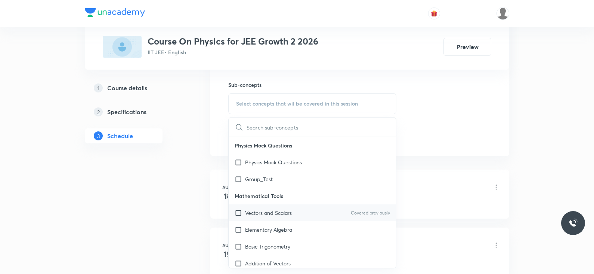
click at [295, 207] on div "Vectors and Scalars Covered previously" at bounding box center [312, 212] width 167 height 17
checkbox input "true"
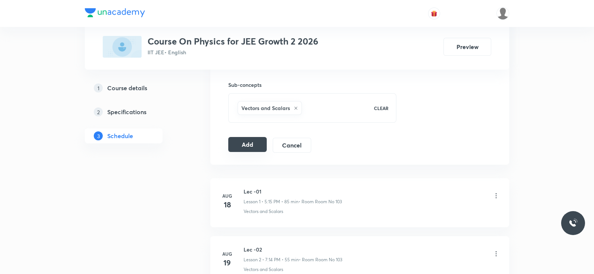
click at [245, 140] on button "Add" at bounding box center [247, 144] width 39 height 15
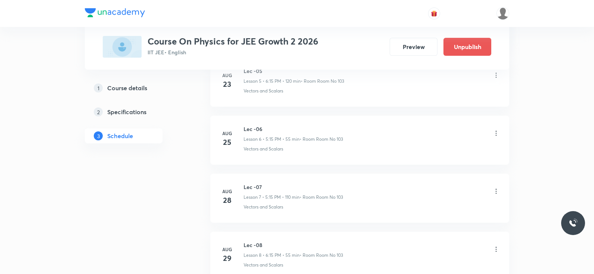
scroll to position [676, 0]
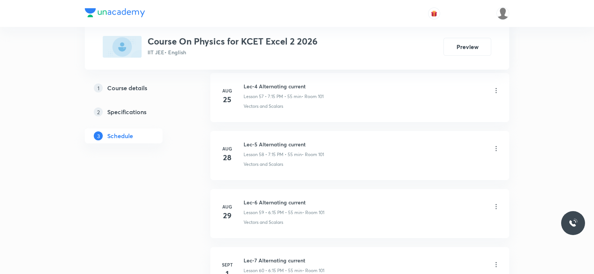
scroll to position [3899, 0]
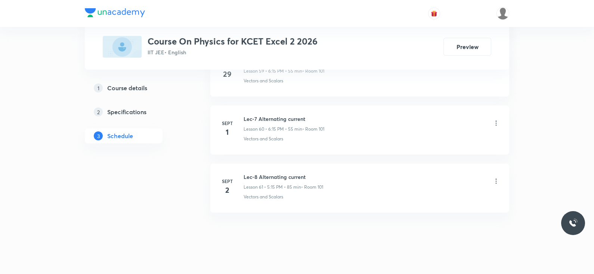
click at [277, 173] on h6 "Lec-8 Alternating current" at bounding box center [284, 177] width 80 height 8
click at [284, 173] on h6 "Lec-8 Alternating current" at bounding box center [284, 177] width 80 height 8
copy h6 "Lec-8 Alternating current"
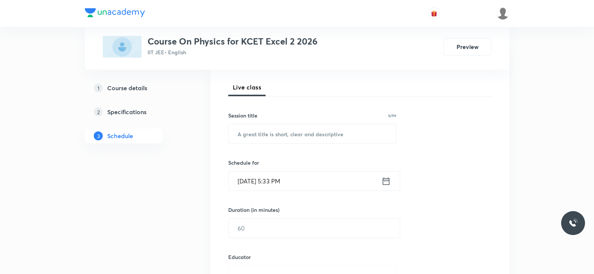
scroll to position [0, 0]
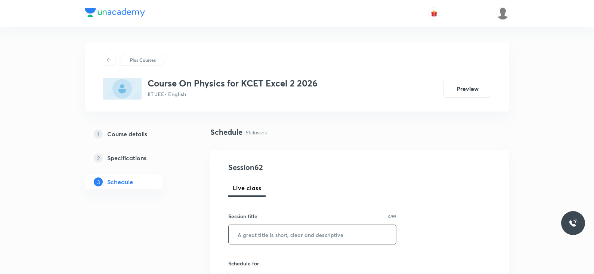
click at [272, 231] on input "text" at bounding box center [312, 234] width 167 height 19
paste input "Lec-8 Alternating current"
click at [252, 233] on input "Lec-8 Alternating current" at bounding box center [312, 234] width 167 height 19
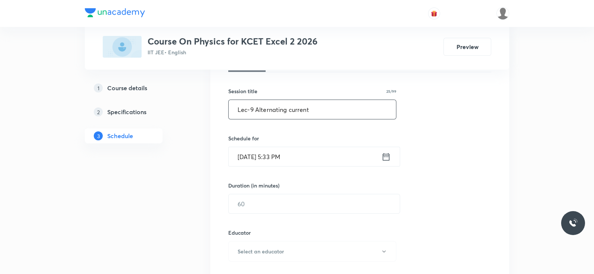
scroll to position [133, 0]
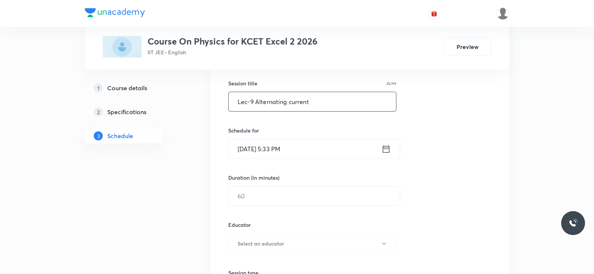
type input "Lec-9 Alternating current"
click at [389, 149] on icon at bounding box center [386, 149] width 9 height 10
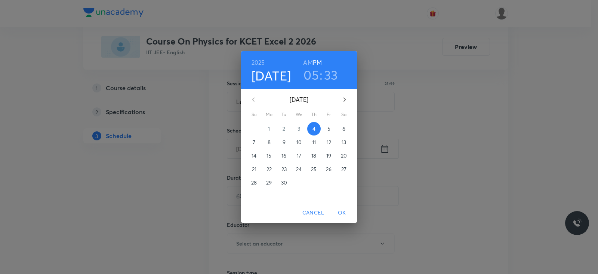
click at [308, 73] on h3 "05" at bounding box center [311, 75] width 15 height 16
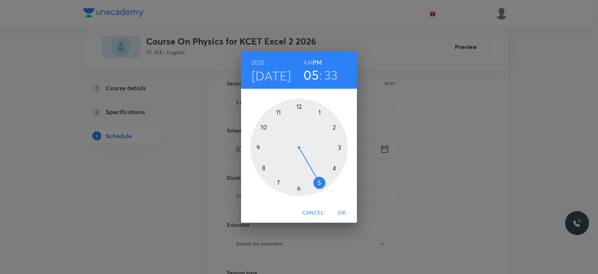
click at [299, 187] on div at bounding box center [298, 147] width 97 height 97
click at [341, 147] on div at bounding box center [298, 147] width 97 height 97
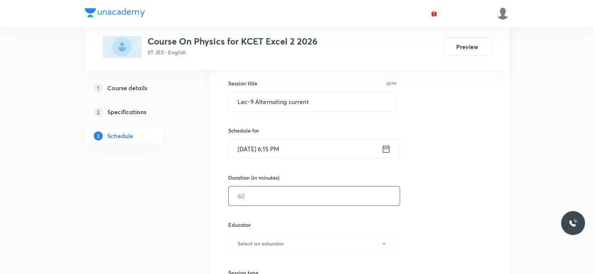
click at [271, 200] on input "text" at bounding box center [314, 195] width 171 height 19
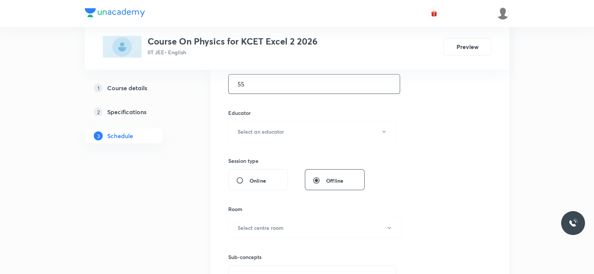
scroll to position [245, 0]
type input "55"
click at [287, 129] on button "Select an educator" at bounding box center [312, 130] width 168 height 21
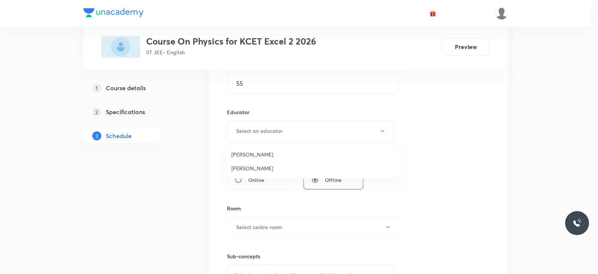
click at [256, 166] on span "Meljo Sebastian" at bounding box center [313, 168] width 164 height 8
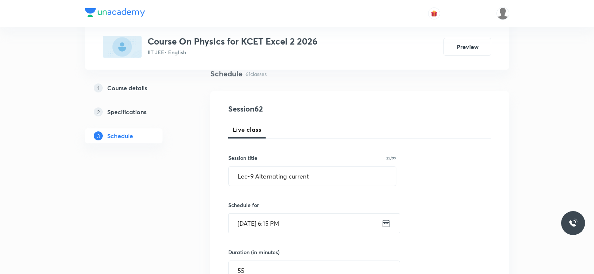
scroll to position [58, 0]
drag, startPoint x: 308, startPoint y: 173, endPoint x: 251, endPoint y: 176, distance: 57.3
click at [251, 176] on input "Lec-9 Alternating current" at bounding box center [312, 176] width 167 height 19
paste input "RAY OPTICS AND OPTICAL INSTRUMENTS"
drag, startPoint x: 251, startPoint y: 176, endPoint x: 400, endPoint y: 128, distance: 156.1
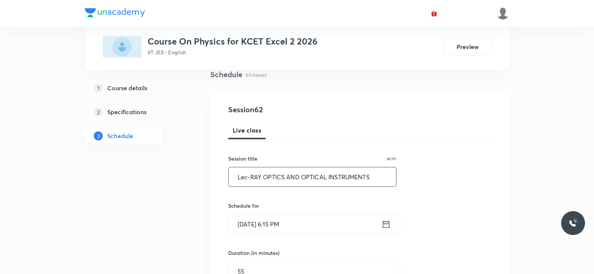
click at [400, 128] on div "Live class" at bounding box center [359, 130] width 263 height 18
click at [250, 177] on input "Lec-RAY OPTICS AND OPTICAL INSTRUMENTS" at bounding box center [312, 176] width 167 height 19
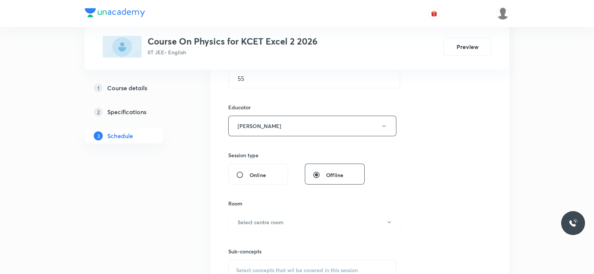
scroll to position [250, 0]
type input "Lec-1 RAY OPTICS AND OPTICAL INSTRUMENTS"
click at [289, 218] on button "Select centre room" at bounding box center [314, 221] width 173 height 21
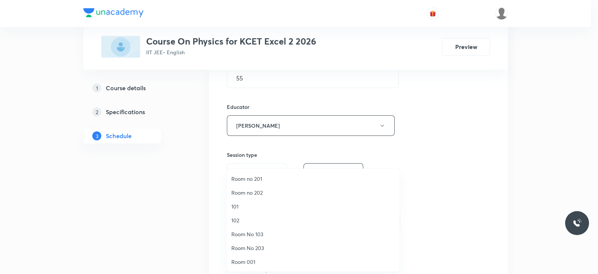
click at [244, 209] on span "101" at bounding box center [313, 206] width 164 height 8
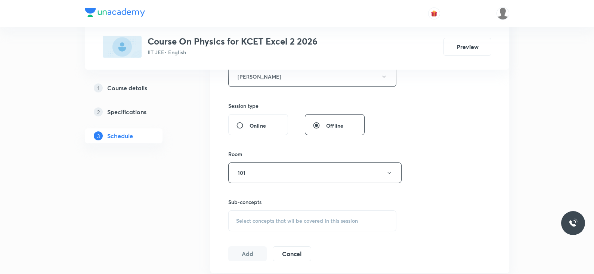
scroll to position [300, 0]
click at [281, 222] on span "Select concepts that wil be covered in this session" at bounding box center [297, 220] width 122 height 6
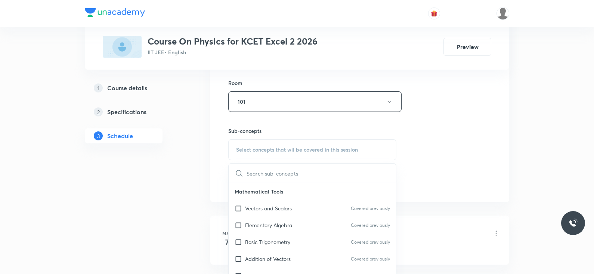
scroll to position [372, 0]
click at [288, 212] on div "Vectors and Scalars Covered previously" at bounding box center [312, 207] width 167 height 17
checkbox input "true"
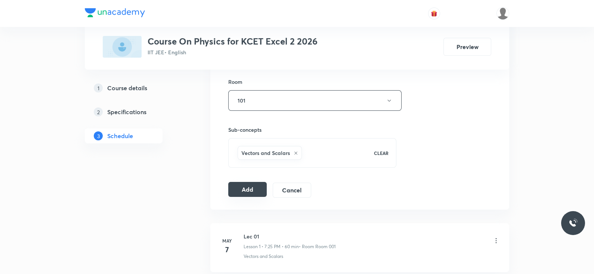
click at [236, 188] on button "Add" at bounding box center [247, 189] width 39 height 15
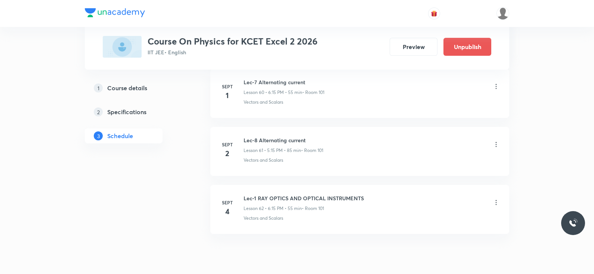
scroll to position [3566, 0]
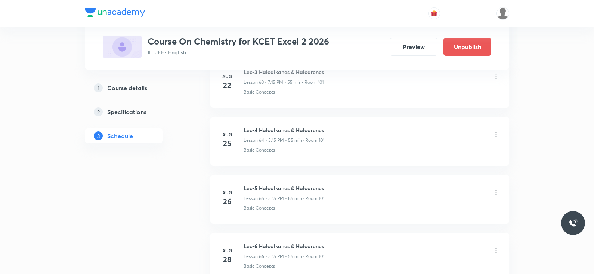
scroll to position [4361, 0]
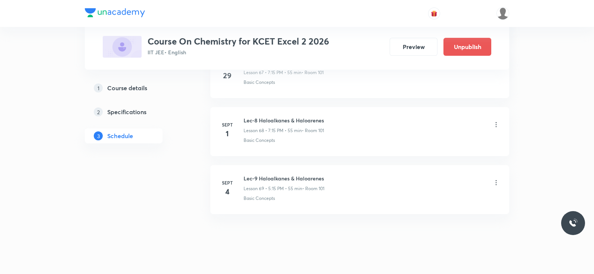
click at [285, 174] on h6 "Lec-9 Haloalkanes & Haloarenes" at bounding box center [284, 178] width 81 height 8
copy h6 "Lec-9 Haloalkanes & Haloarenes"
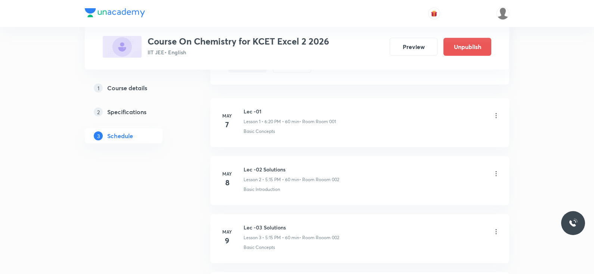
scroll to position [0, 0]
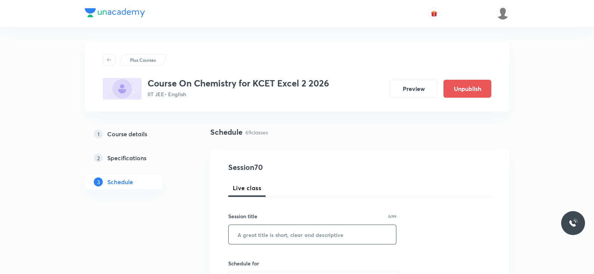
click at [277, 229] on input "text" at bounding box center [312, 234] width 167 height 19
paste input "Lec-9 Haloalkanes & Haloarenes"
click at [255, 233] on input "Lec-9 Haloalkanes & Haloarenes" at bounding box center [312, 234] width 167 height 19
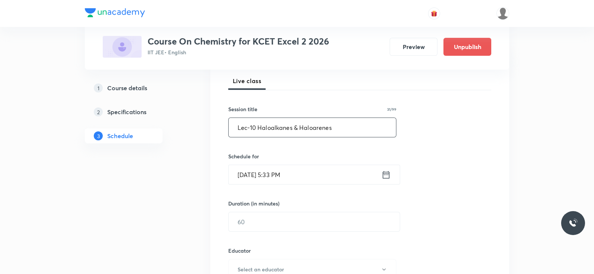
scroll to position [107, 0]
type input "Lec-10 Haloalkanes & Haloarenes"
click at [385, 175] on icon at bounding box center [386, 174] width 9 height 10
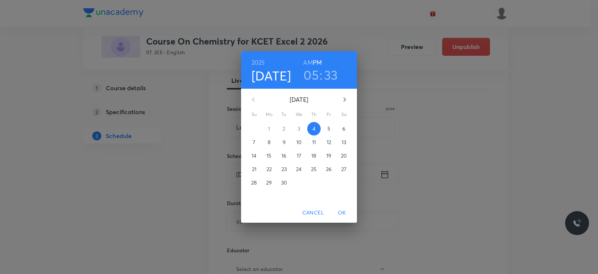
click at [310, 75] on h3 "05" at bounding box center [311, 75] width 15 height 16
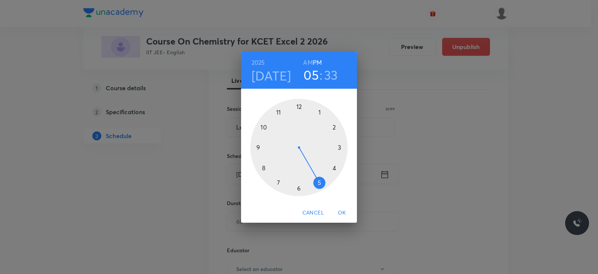
click at [278, 182] on div at bounding box center [298, 147] width 97 height 97
click at [340, 147] on div at bounding box center [298, 147] width 97 height 97
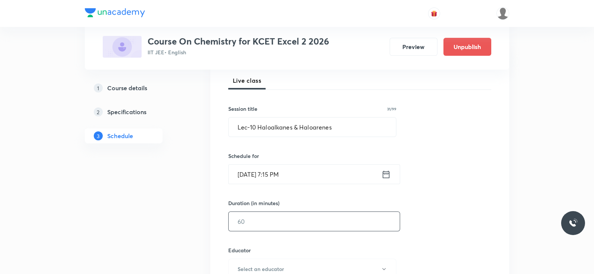
click at [280, 225] on input "text" at bounding box center [314, 221] width 171 height 19
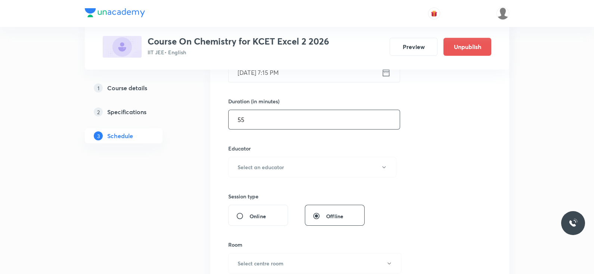
scroll to position [210, 0]
type input "55"
click at [292, 161] on button "Select an educator" at bounding box center [312, 166] width 168 height 21
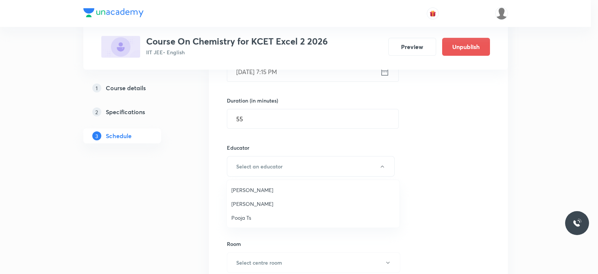
click at [273, 204] on span "[PERSON_NAME]" at bounding box center [313, 204] width 164 height 8
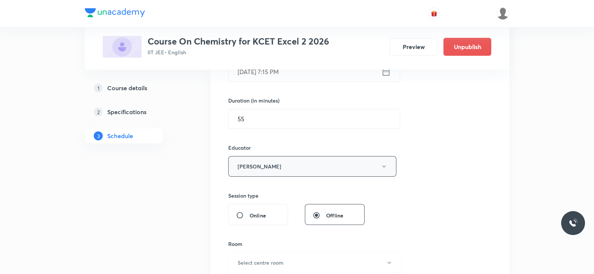
click at [273, 171] on button "[PERSON_NAME]" at bounding box center [312, 166] width 168 height 21
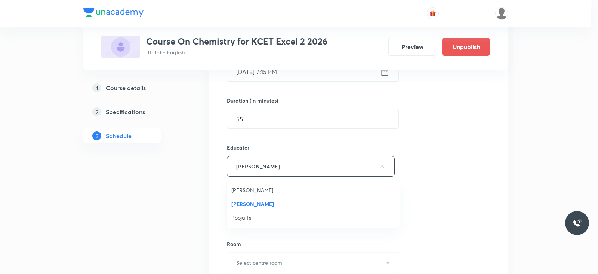
click at [260, 191] on span "[PERSON_NAME]" at bounding box center [313, 190] width 164 height 8
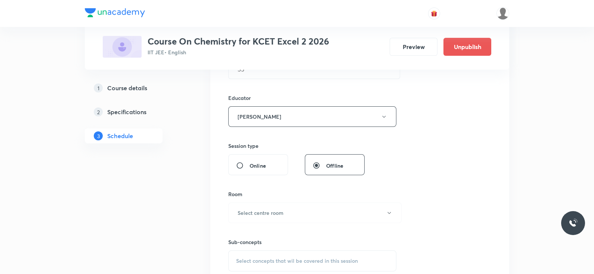
scroll to position [260, 0]
click at [294, 222] on div "Sub-concepts Select concepts that wil be covered in this session" at bounding box center [312, 246] width 168 height 48
click at [294, 214] on button "Select centre room" at bounding box center [314, 212] width 173 height 21
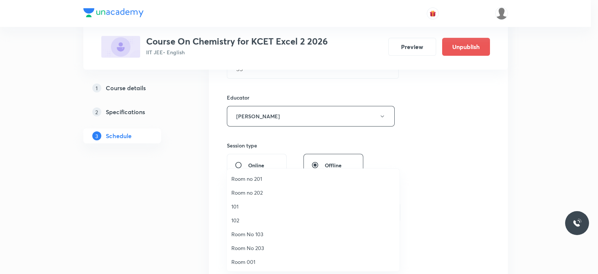
click at [249, 207] on span "101" at bounding box center [313, 206] width 164 height 8
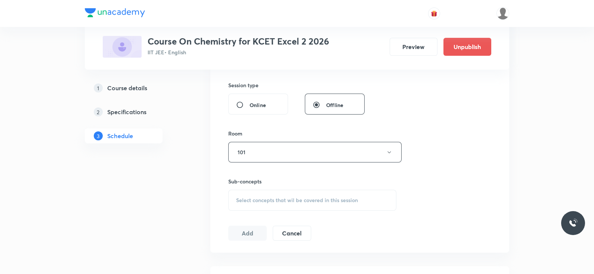
scroll to position [320, 0]
click at [279, 201] on span "Select concepts that wil be covered in this session" at bounding box center [297, 200] width 122 height 6
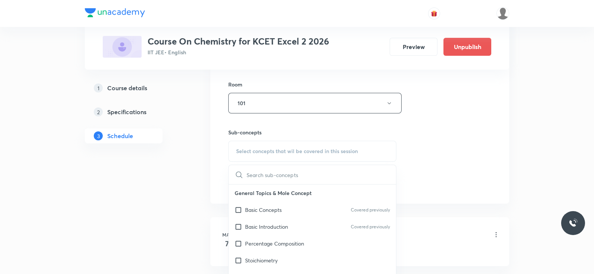
scroll to position [370, 0]
click at [264, 206] on p "Basic Concepts" at bounding box center [263, 208] width 37 height 8
checkbox input "true"
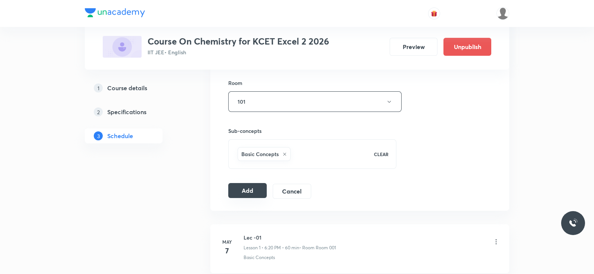
click at [240, 196] on button "Add" at bounding box center [247, 190] width 39 height 15
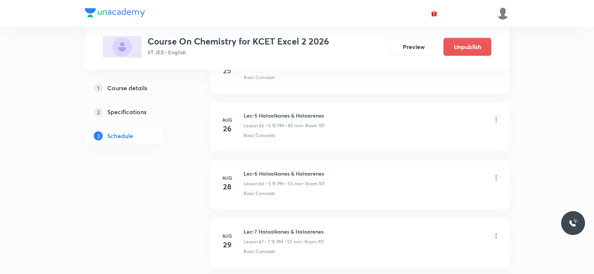
scroll to position [4028, 0]
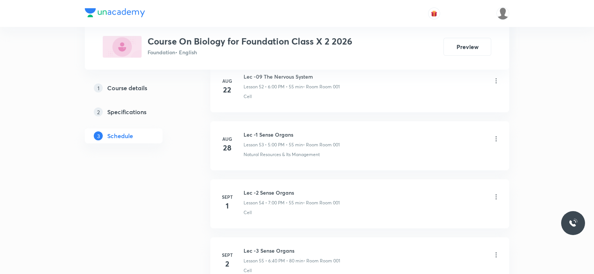
scroll to position [3504, 0]
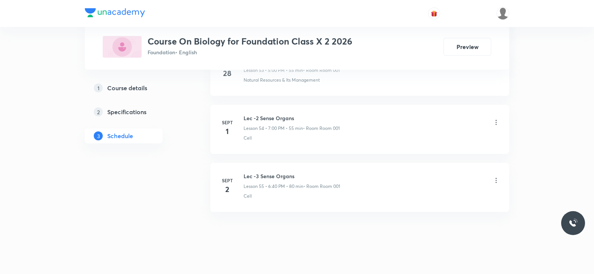
click at [283, 172] on h6 "Lec -3 Sense Organs" at bounding box center [292, 176] width 96 height 8
copy h6 "Lec -3 Sense Organs"
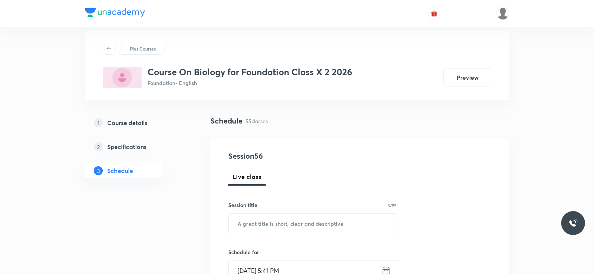
scroll to position [0, 0]
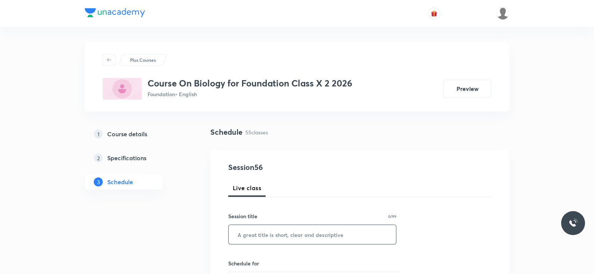
click at [276, 230] on input "text" at bounding box center [312, 234] width 167 height 19
paste input "Lec -3 Sense Organs"
click at [254, 234] on input "Lec -3 Sense Organs" at bounding box center [312, 234] width 167 height 19
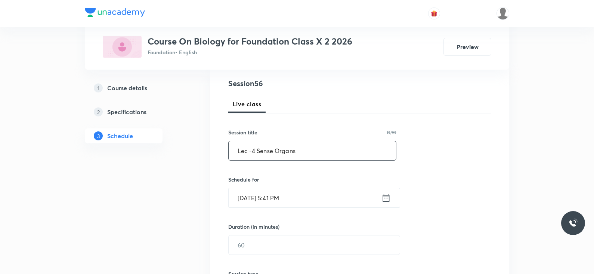
scroll to position [90, 0]
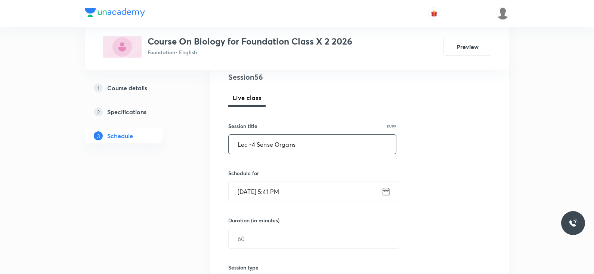
type input "Lec -4 Sense Organs"
click at [387, 188] on icon at bounding box center [386, 191] width 9 height 10
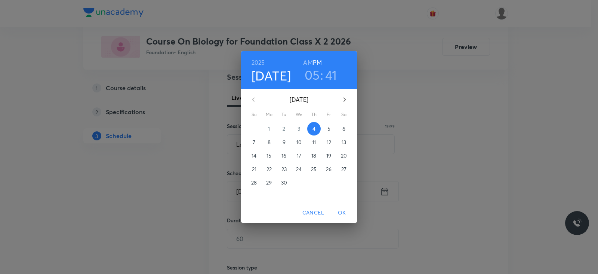
click at [315, 72] on h3 "05" at bounding box center [312, 75] width 15 height 16
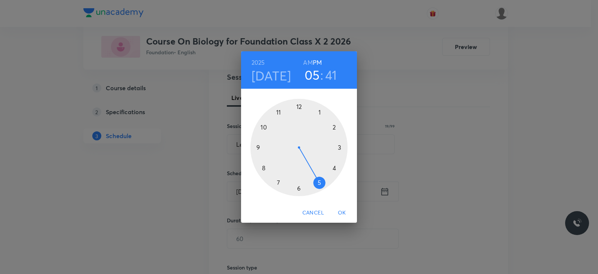
click at [300, 190] on div at bounding box center [298, 147] width 97 height 97
click at [298, 107] on div at bounding box center [298, 147] width 97 height 97
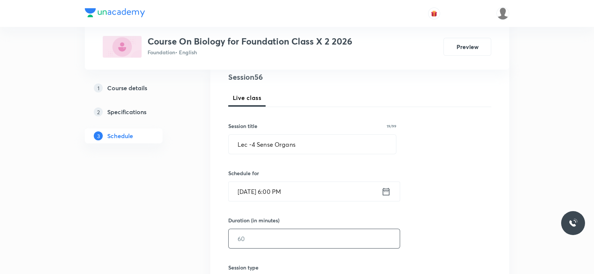
click at [279, 234] on input "text" at bounding box center [314, 238] width 171 height 19
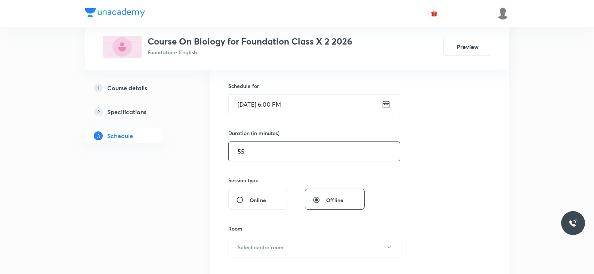
scroll to position [182, 0]
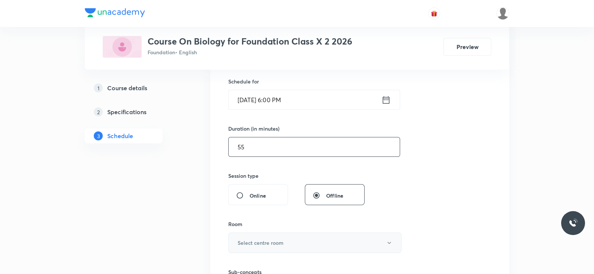
type input "55"
click at [274, 240] on h6 "Select centre room" at bounding box center [261, 243] width 46 height 8
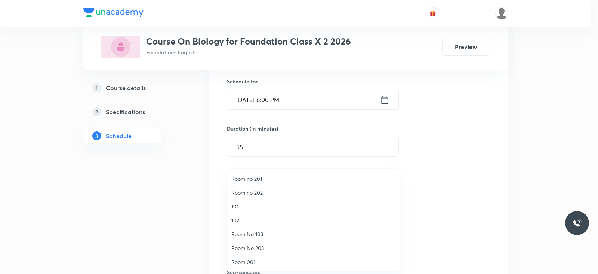
click at [249, 261] on span "Room 001" at bounding box center [313, 262] width 164 height 8
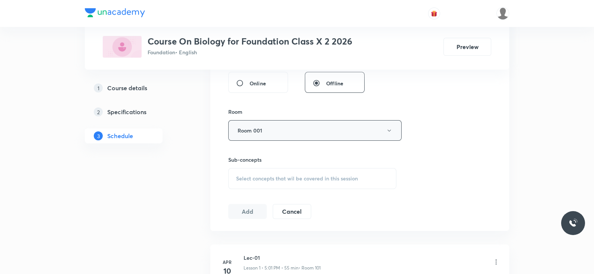
scroll to position [299, 0]
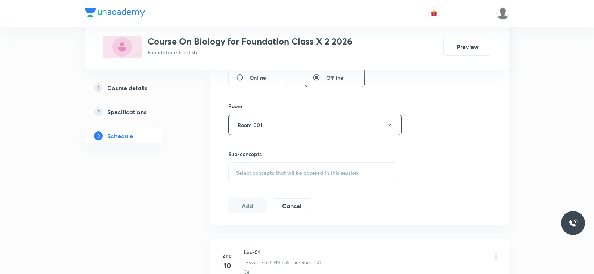
click at [277, 170] on span "Select concepts that wil be covered in this session" at bounding box center [297, 173] width 122 height 6
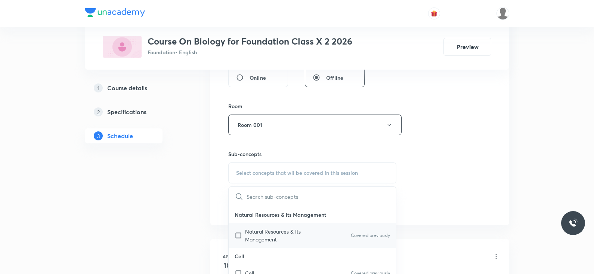
click at [292, 239] on p "Natural Resources & Its Management" at bounding box center [283, 235] width 76 height 16
checkbox input "true"
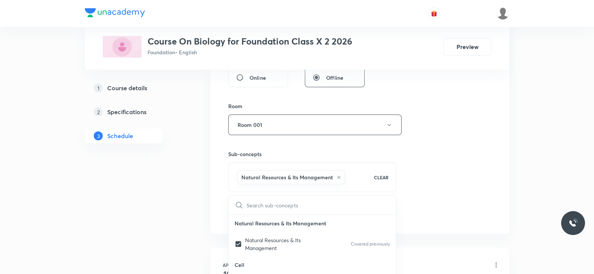
click at [415, 196] on div "Session 56 Live class Session title 19/99 Lec -4 Sense Organs ​ Schedule for Se…" at bounding box center [359, 42] width 263 height 360
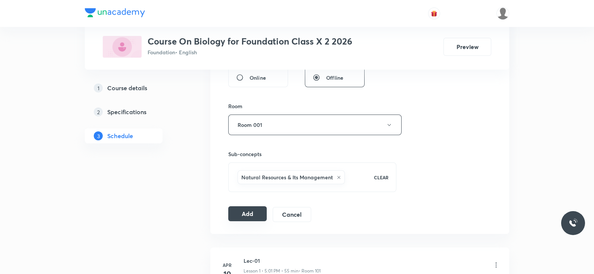
click at [237, 212] on button "Add" at bounding box center [247, 213] width 39 height 15
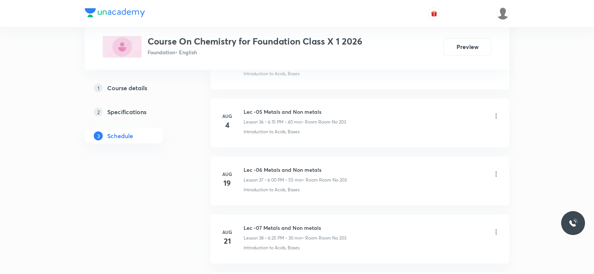
scroll to position [2753, 0]
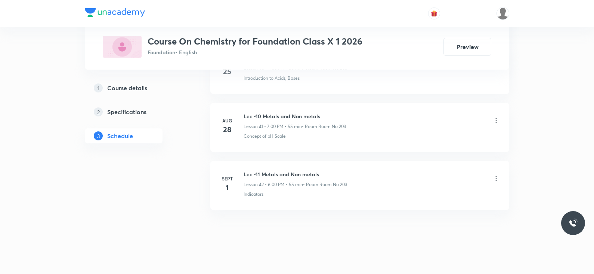
click at [275, 170] on h6 "Lec -11 Metals and Non metals" at bounding box center [296, 174] width 104 height 8
copy h6 "Lec -11 Metals and Non metals"
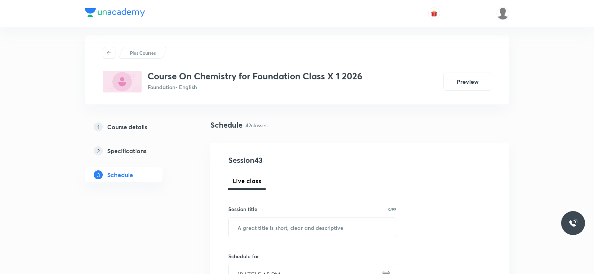
scroll to position [0, 0]
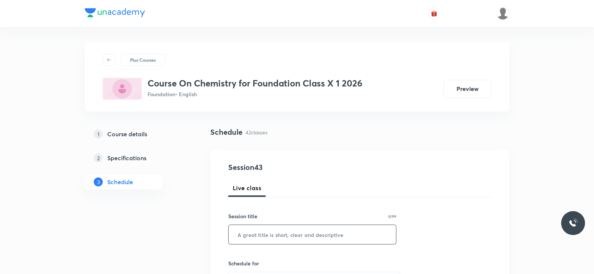
click at [282, 232] on input "text" at bounding box center [312, 234] width 167 height 19
paste input "Lec -11 Metals and Non metals"
click at [254, 233] on input "Lec -11 Metals and Non metals" at bounding box center [312, 234] width 167 height 19
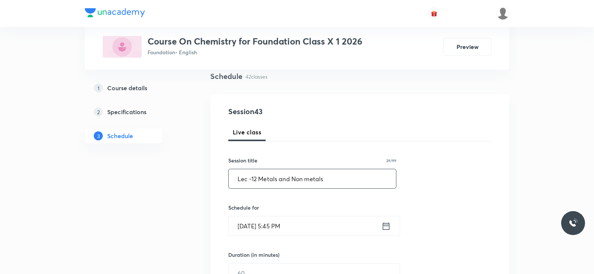
scroll to position [58, 0]
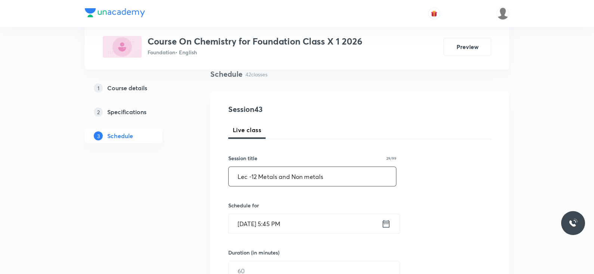
type input "Lec -12 Metals and Non metals"
click at [388, 223] on icon at bounding box center [386, 222] width 7 height 7
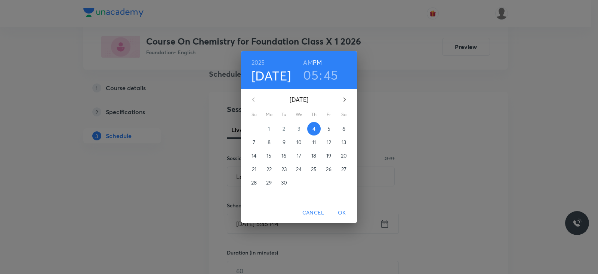
click at [314, 68] on h3 "05" at bounding box center [310, 75] width 15 height 16
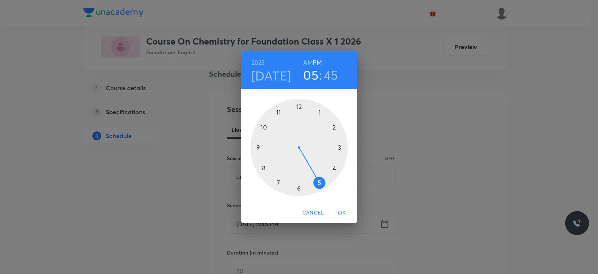
click at [299, 187] on div at bounding box center [298, 147] width 97 height 97
click at [299, 104] on div at bounding box center [298, 147] width 97 height 97
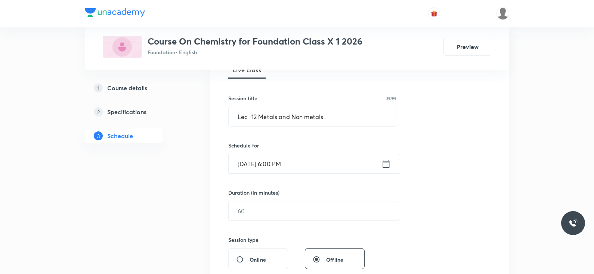
scroll to position [121, 0]
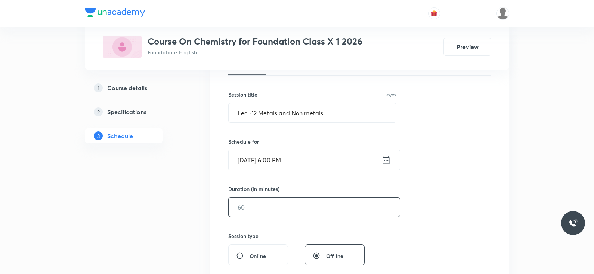
click at [286, 208] on input "text" at bounding box center [314, 206] width 171 height 19
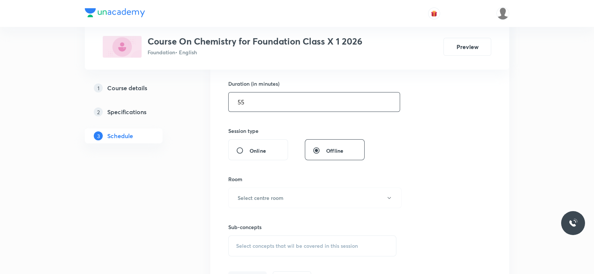
scroll to position [229, 0]
type input "55"
click at [290, 193] on button "Select centre room" at bounding box center [314, 195] width 173 height 21
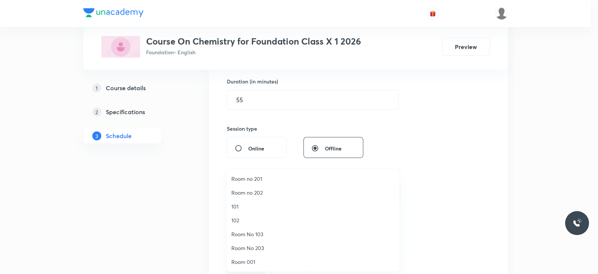
click at [250, 246] on span "Room No 203" at bounding box center [313, 248] width 164 height 8
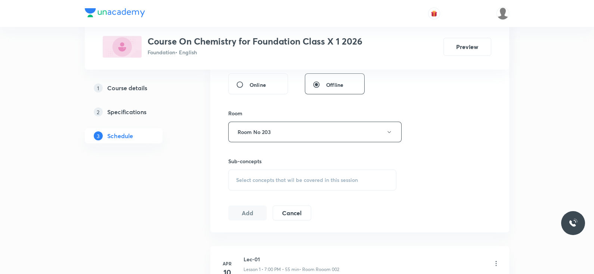
scroll to position [297, 0]
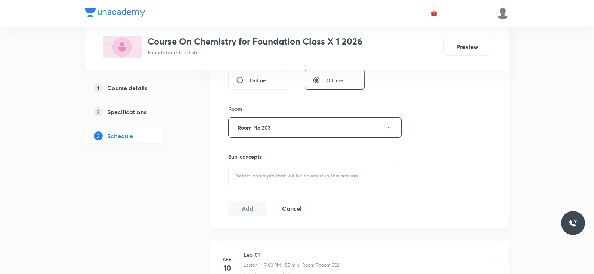
click at [271, 175] on span "Select concepts that wil be covered in this session" at bounding box center [297, 175] width 122 height 6
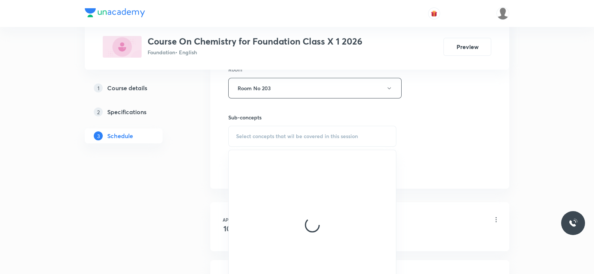
scroll to position [336, 0]
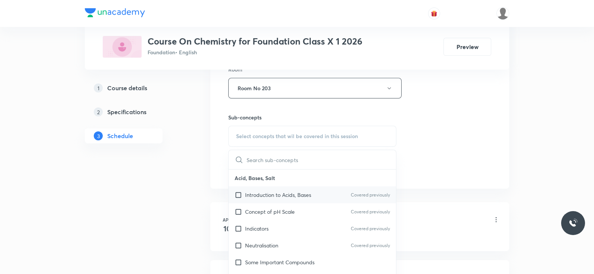
click at [277, 191] on p "Introduction to Acids, Bases" at bounding box center [278, 195] width 66 height 8
checkbox input "true"
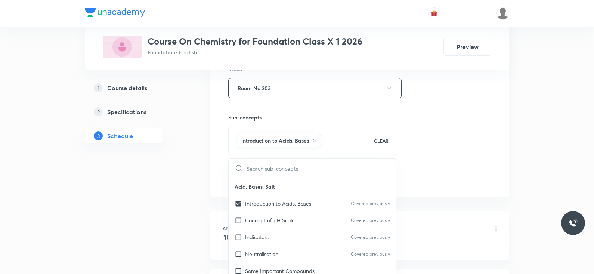
click at [407, 160] on div "Session 43 Live class Session title 29/99 Lec -12 Metals and Non metals ​ Sched…" at bounding box center [359, 5] width 263 height 360
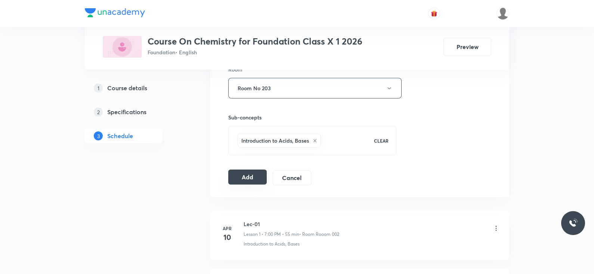
click at [234, 176] on button "Add" at bounding box center [247, 176] width 39 height 15
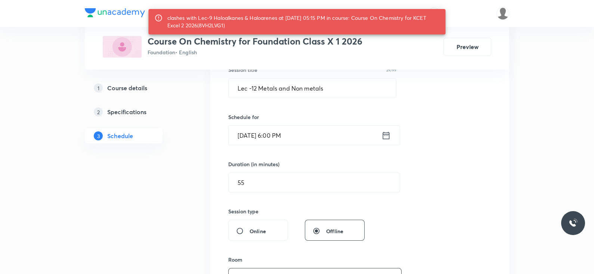
scroll to position [145, 0]
click at [385, 134] on icon at bounding box center [386, 135] width 7 height 7
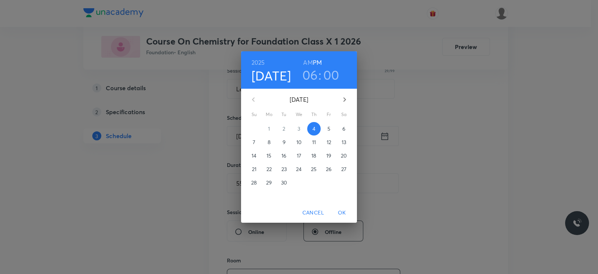
click at [329, 76] on h3 "00" at bounding box center [331, 75] width 16 height 16
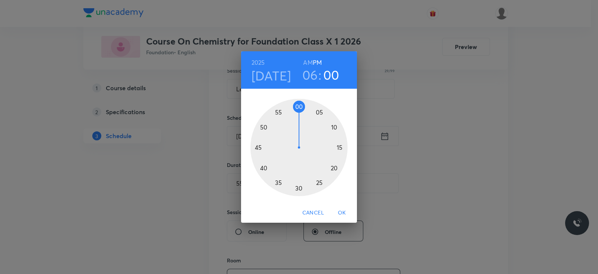
click at [339, 147] on div at bounding box center [298, 147] width 97 height 97
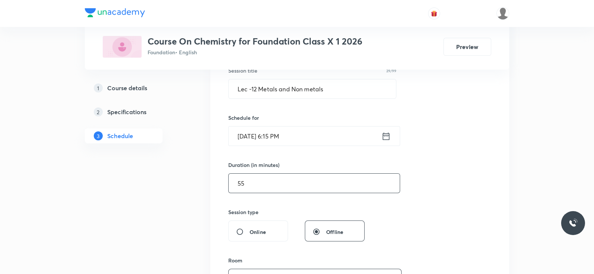
click at [258, 183] on input "55" at bounding box center [314, 182] width 171 height 19
type input "5"
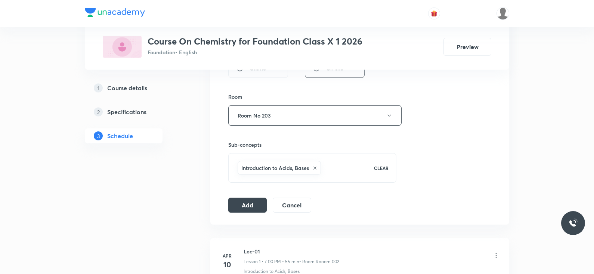
scroll to position [309, 0]
type input "40"
click at [254, 196] on button "Add" at bounding box center [247, 203] width 39 height 15
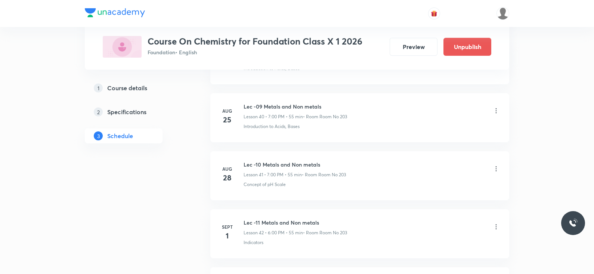
scroll to position [2468, 0]
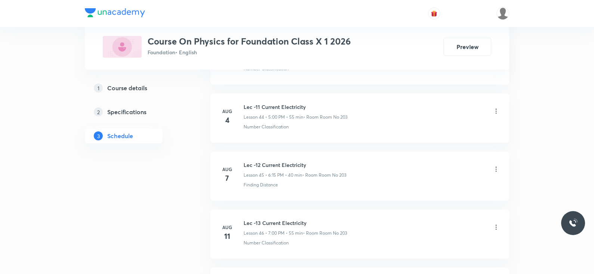
scroll to position [3331, 0]
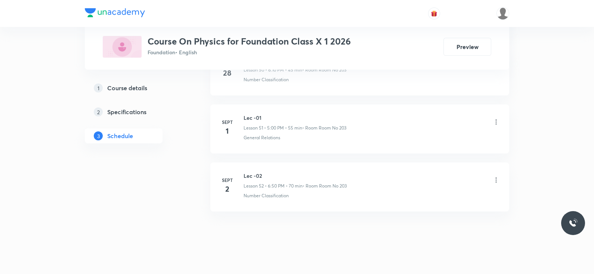
click at [250, 172] on h6 "Lec -02" at bounding box center [295, 176] width 103 height 8
copy h6 "Lec -02"
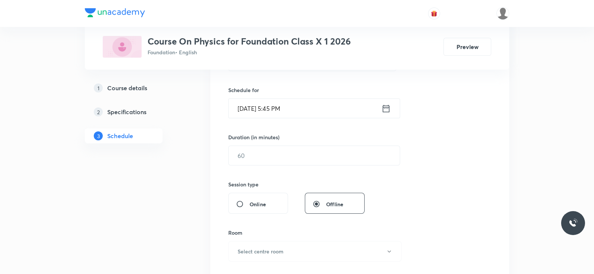
scroll to position [0, 0]
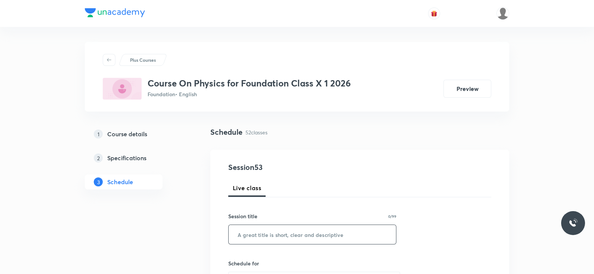
click at [259, 233] on input "text" at bounding box center [312, 234] width 167 height 19
paste input "Lec -02"
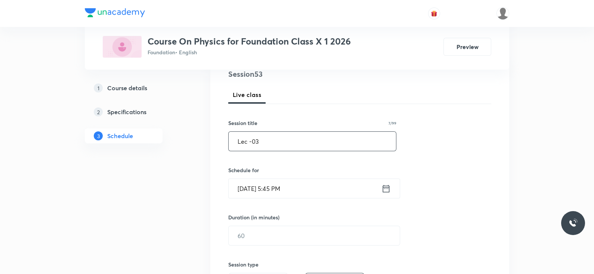
scroll to position [94, 0]
type input "Lec -03"
click at [388, 186] on icon at bounding box center [386, 187] width 9 height 10
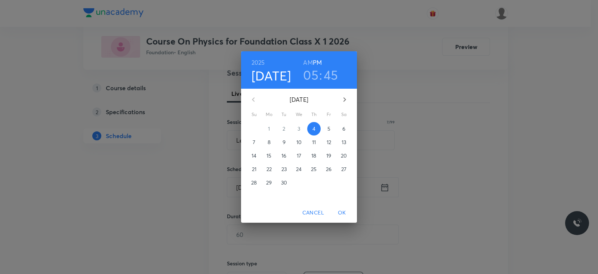
click at [315, 75] on h3 "05" at bounding box center [310, 75] width 15 height 16
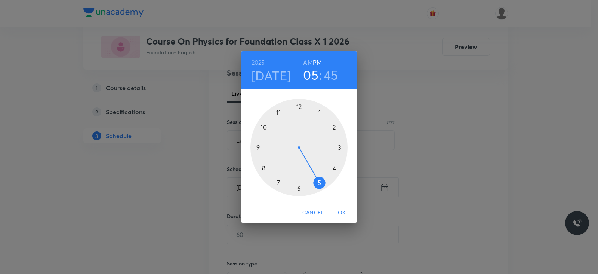
click at [277, 181] on div at bounding box center [298, 147] width 97 height 97
click at [340, 145] on div at bounding box center [298, 147] width 97 height 97
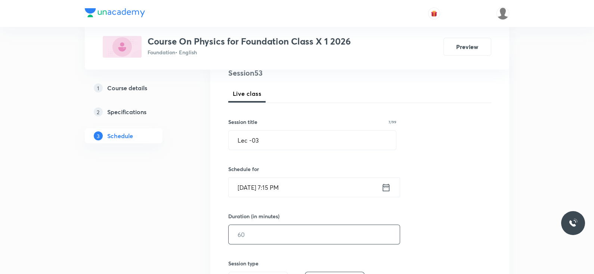
click at [273, 240] on input "text" at bounding box center [314, 234] width 171 height 19
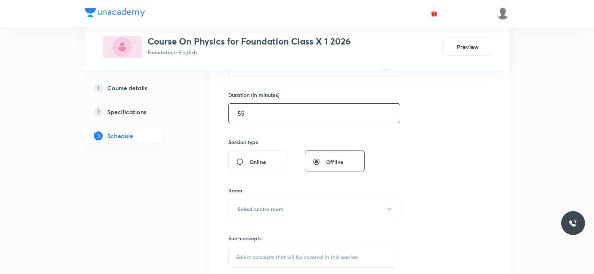
scroll to position [215, 0]
click at [279, 213] on button "Select centre room" at bounding box center [314, 209] width 173 height 21
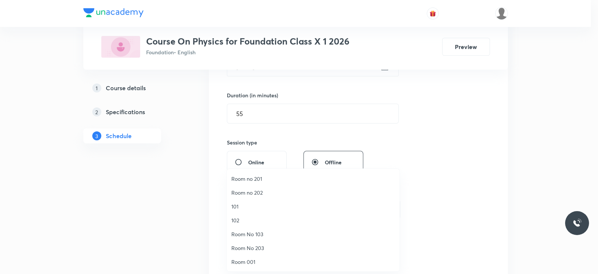
drag, startPoint x: 404, startPoint y: 116, endPoint x: 351, endPoint y: 101, distance: 55.9
click at [351, 101] on div at bounding box center [299, 137] width 598 height 274
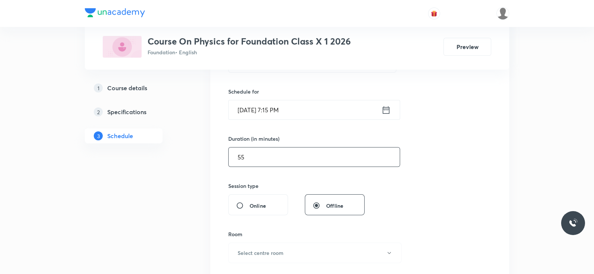
scroll to position [172, 0]
click at [311, 154] on input "55" at bounding box center [314, 156] width 171 height 19
type input "5"
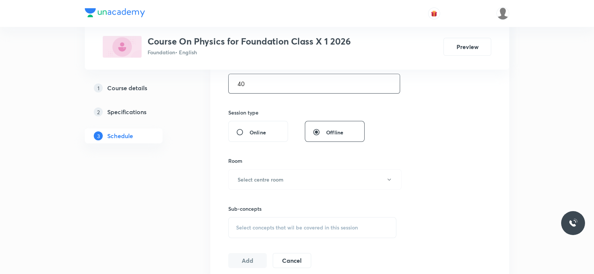
scroll to position [245, 0]
type input "40"
click at [275, 179] on h6 "Select centre room" at bounding box center [261, 179] width 46 height 8
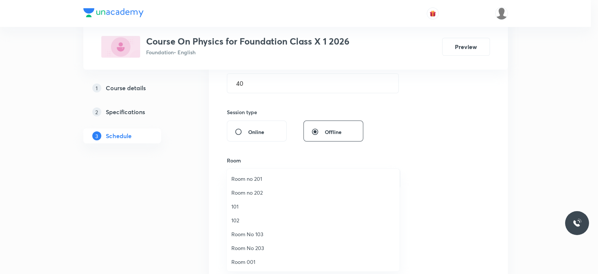
click at [256, 247] on span "Room No 203" at bounding box center [313, 248] width 164 height 8
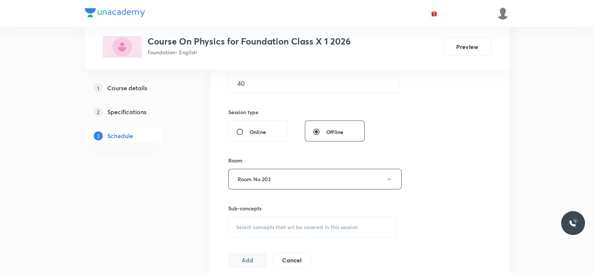
click at [310, 224] on span "Select concepts that wil be covered in this session" at bounding box center [297, 227] width 122 height 6
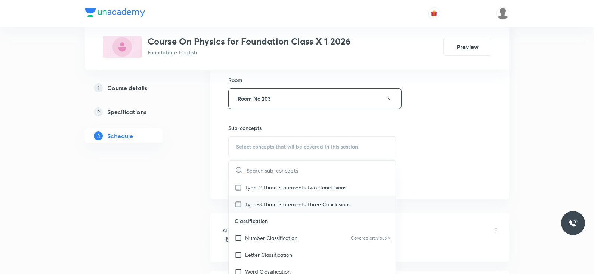
scroll to position [43, 0]
click at [286, 235] on p "Number Classification" at bounding box center [271, 238] width 52 height 8
checkbox input "true"
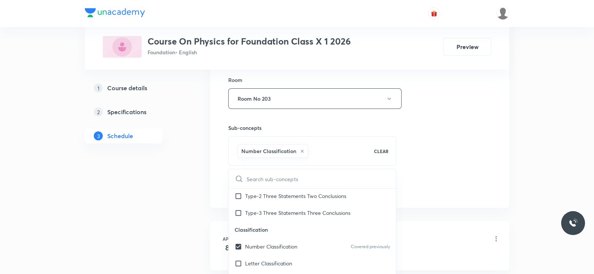
click at [419, 150] on div "Session 53 Live class Session title 7/99 Lec -03 ​ Schedule for [DATE] 7:15 PM …" at bounding box center [359, 16] width 263 height 360
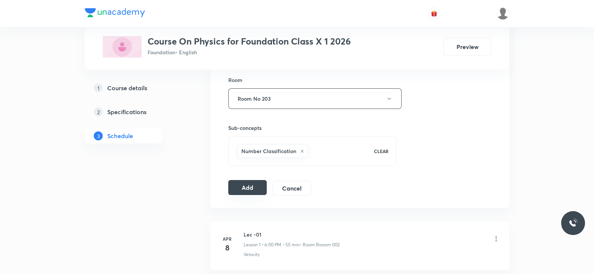
click at [243, 185] on button "Add" at bounding box center [247, 187] width 39 height 15
